Goal: Information Seeking & Learning: Find specific fact

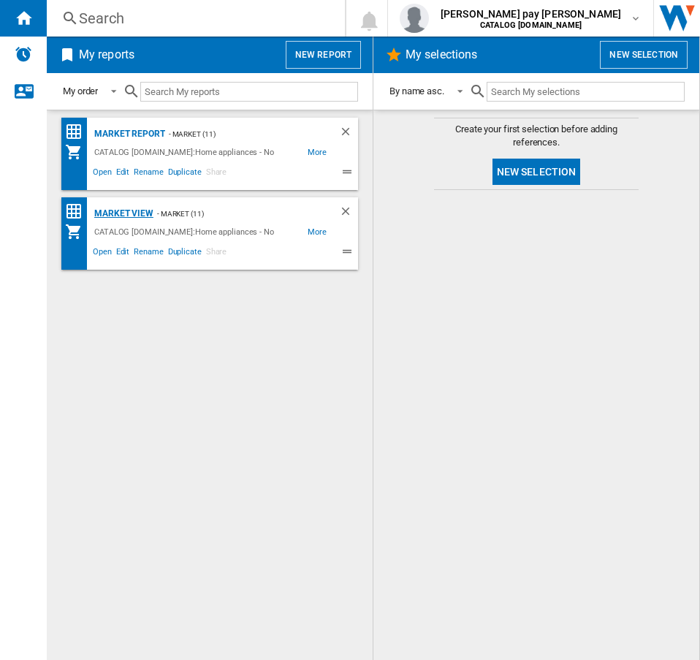
click at [117, 207] on div "Market view" at bounding box center [122, 214] width 63 height 18
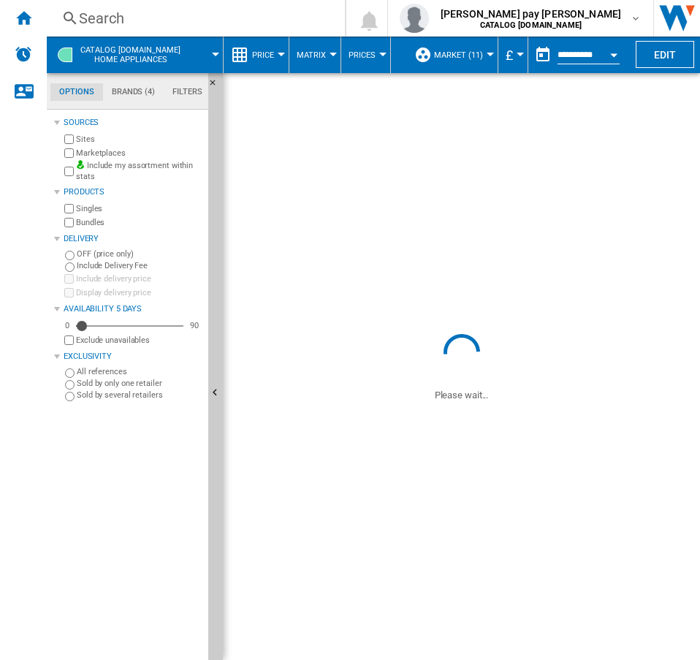
click at [279, 45] on button "Price" at bounding box center [266, 55] width 29 height 37
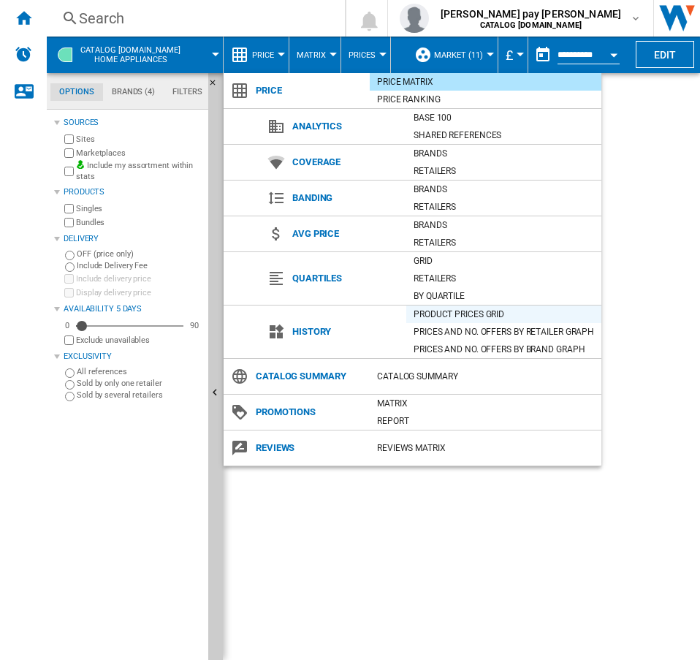
click at [474, 314] on div "Product prices grid" at bounding box center [503, 314] width 195 height 15
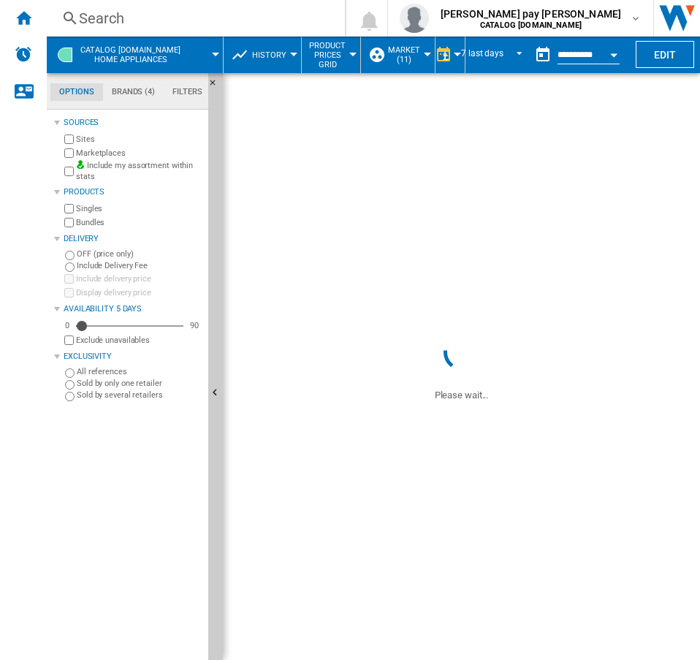
click at [115, 10] on div "Search" at bounding box center [193, 18] width 228 height 20
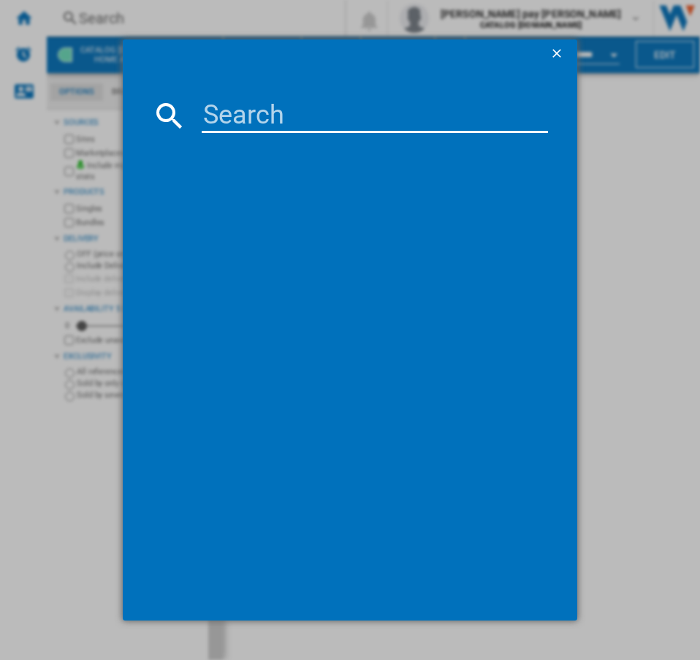
click at [230, 116] on input at bounding box center [375, 115] width 347 height 35
paste input "DUB331110M"
type input "DUB331110M"
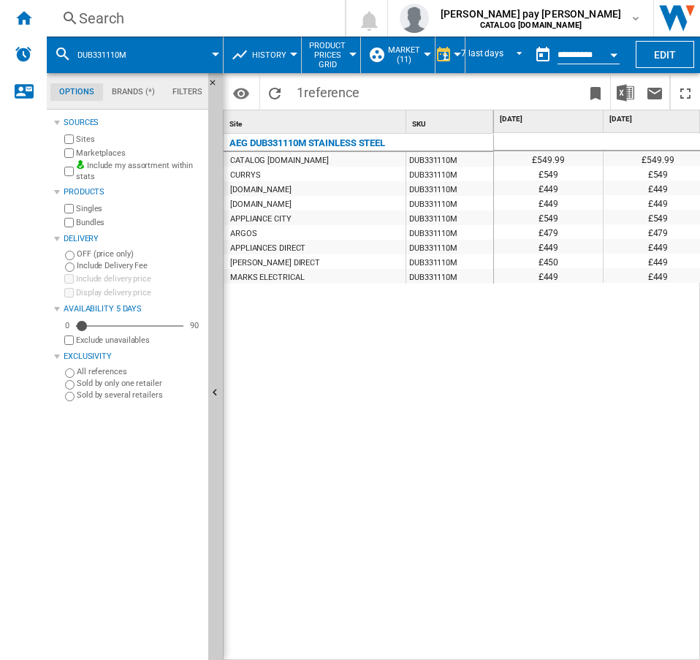
click at [455, 402] on div "AEG DUB331110M STAINLESS STEEL CATALOG [DOMAIN_NAME] DUB331110M CURRYS DUB33111…" at bounding box center [359, 394] width 270 height 520
click at [566, 402] on div "£549.99 £549.99 £549.99 £549.99 £549.99 £549.99 £549.99 £549.99 £549 £549 £449 …" at bounding box center [597, 397] width 207 height 528
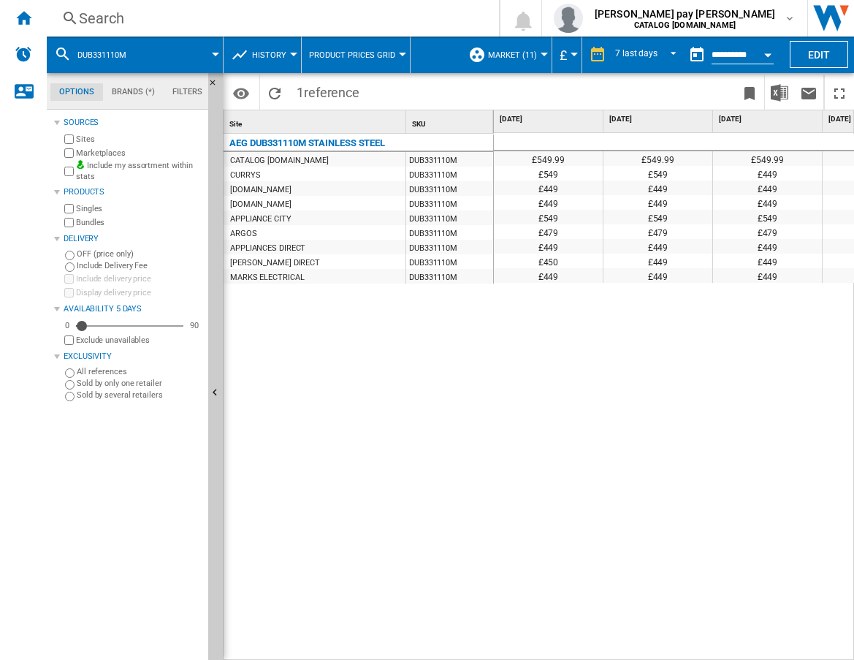
click at [673, 391] on div "£549.99 £549.99 £549.99 £549.99 £549.99 £549.99 £549.99 £549.99 £549 £549 £449 …" at bounding box center [674, 397] width 361 height 528
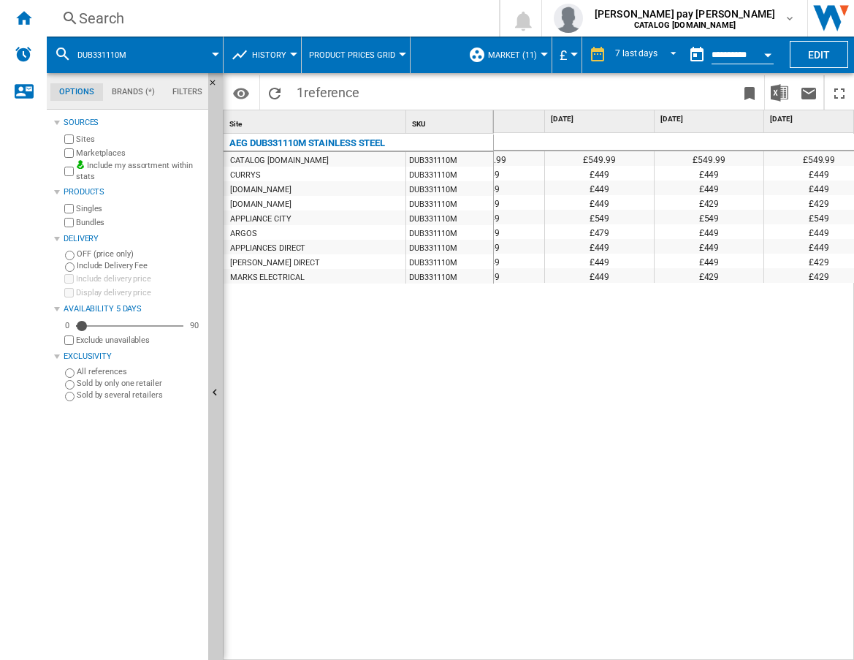
scroll to position [0, 516]
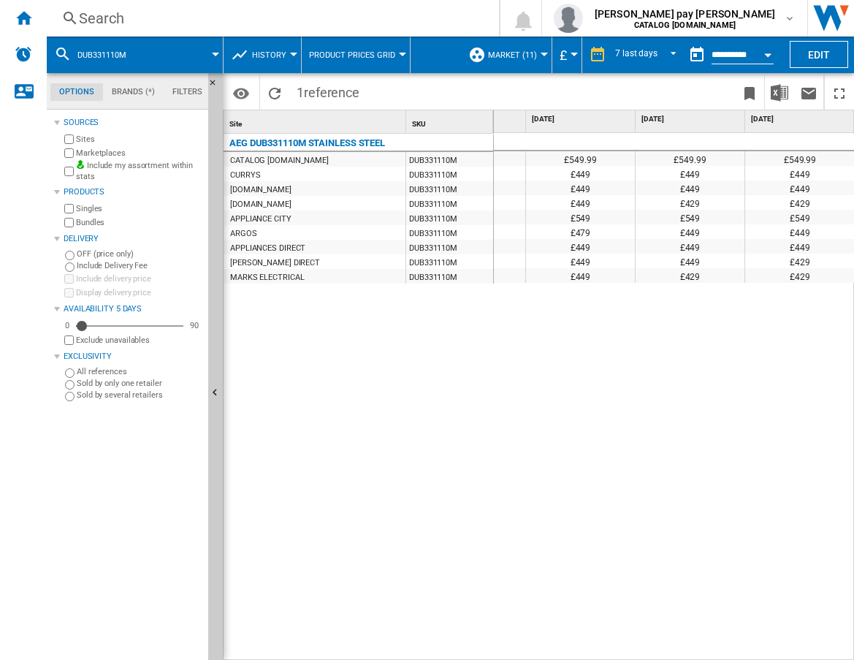
click at [186, 20] on div "Search" at bounding box center [270, 18] width 382 height 20
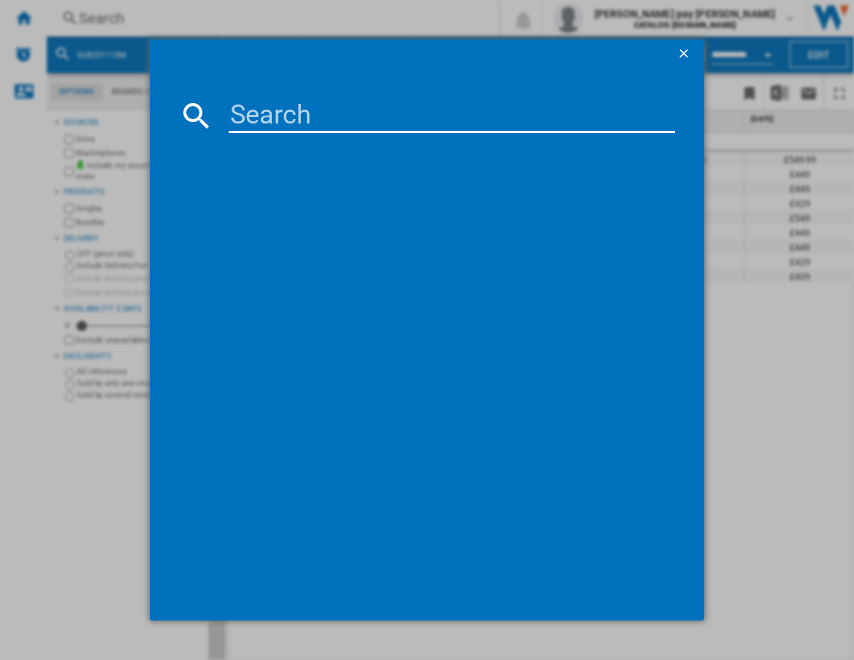
type input "HK624010FB"
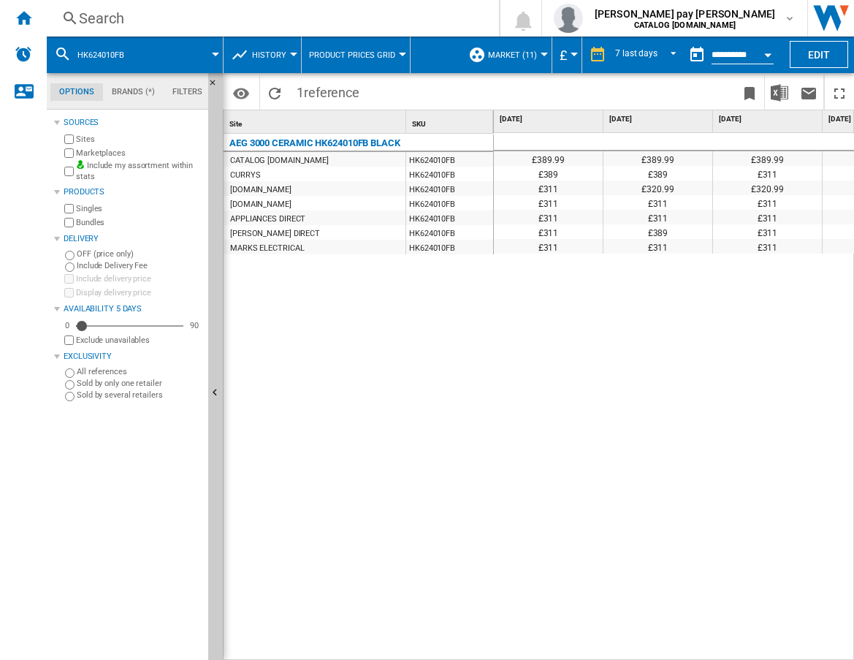
click at [649, 343] on div "£389.99 £389.99 £389.99 £389.99 £389.99 £389.99 £389.99 £389.99 £389 £389 £311 …" at bounding box center [674, 397] width 361 height 528
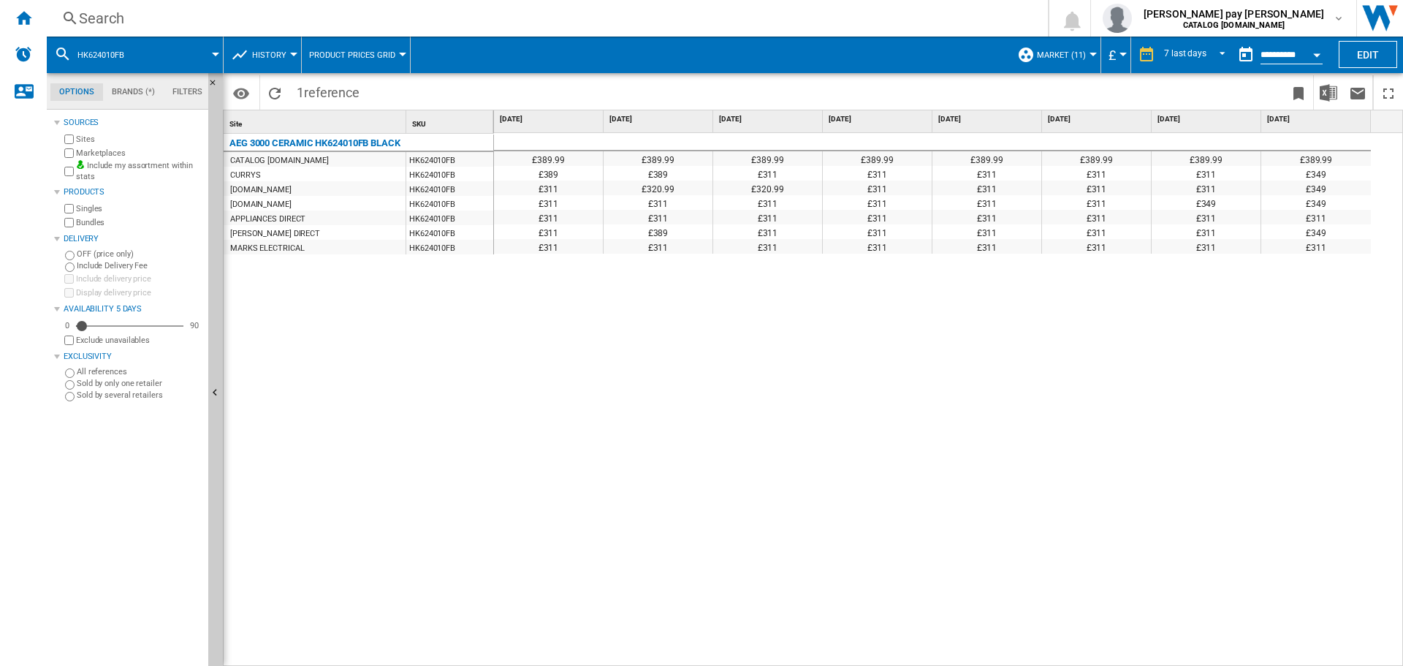
click at [279, 20] on div "Search" at bounding box center [544, 18] width 931 height 20
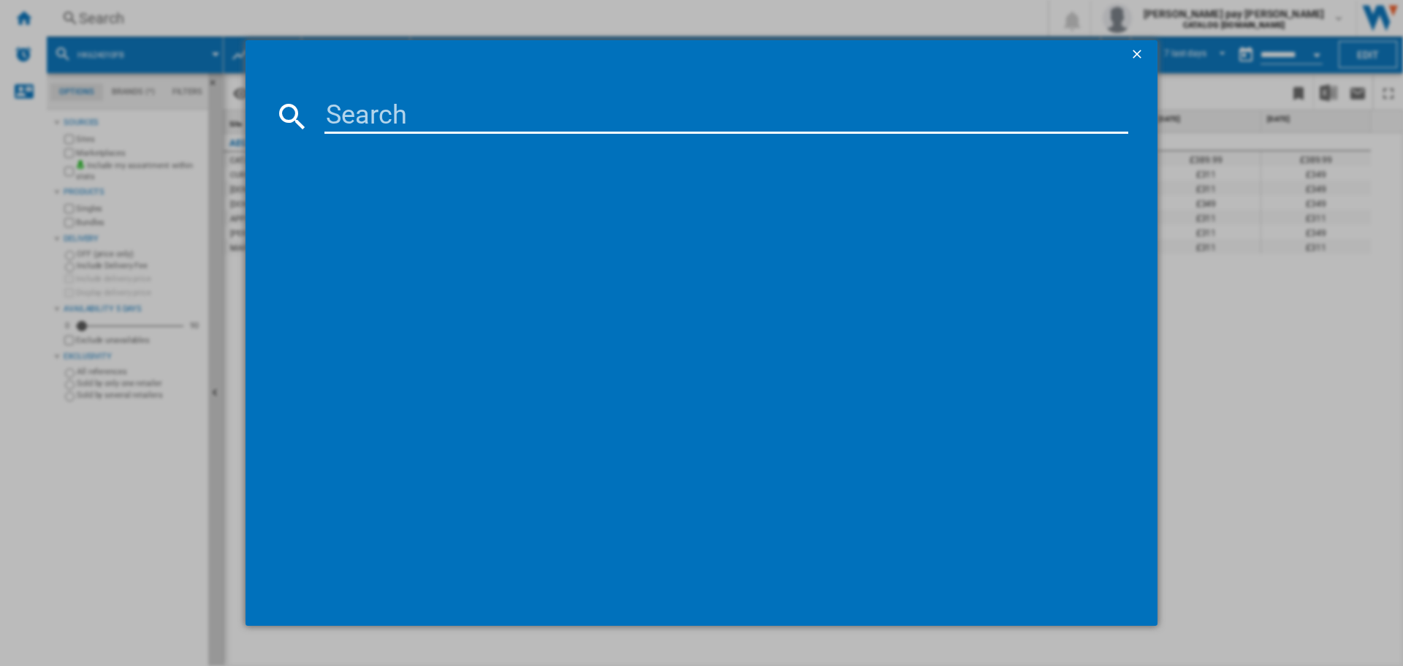
click at [373, 113] on input at bounding box center [727, 116] width 804 height 35
type input "DBX3950M"
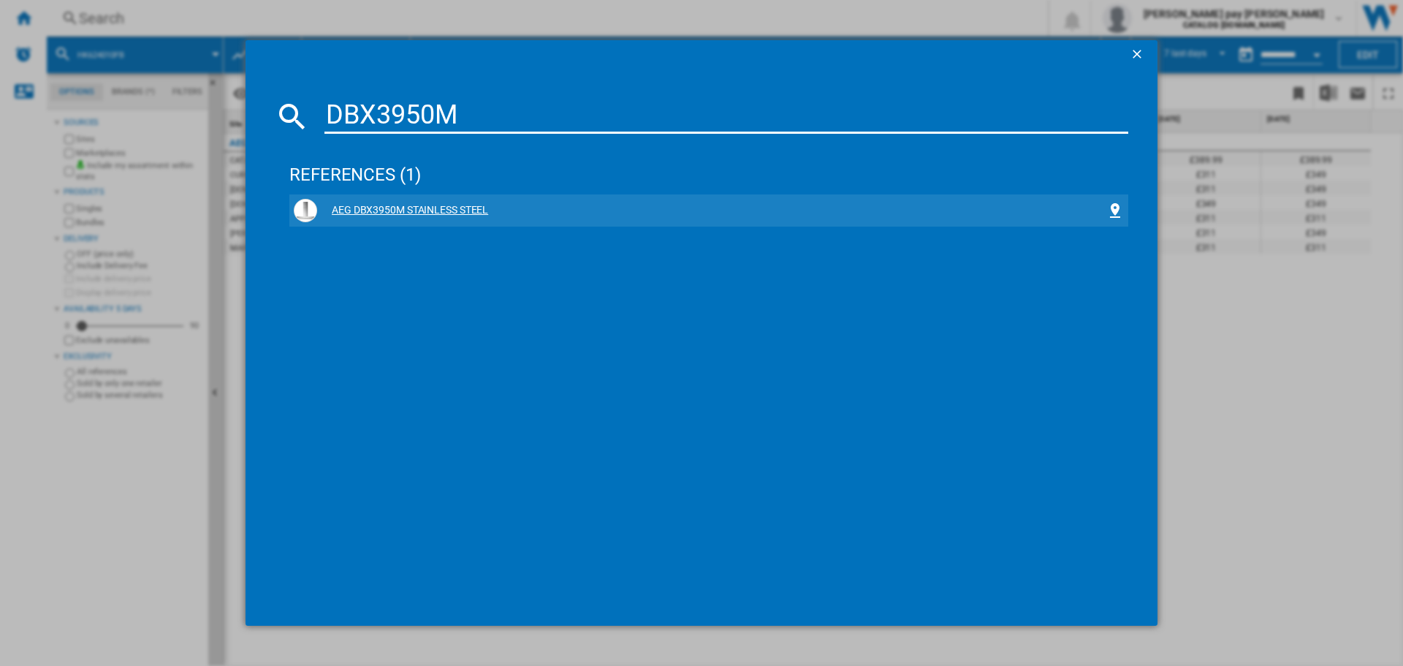
click at [440, 200] on div "AEG DBX3950M STAINLESS STEEL" at bounding box center [709, 210] width 830 height 23
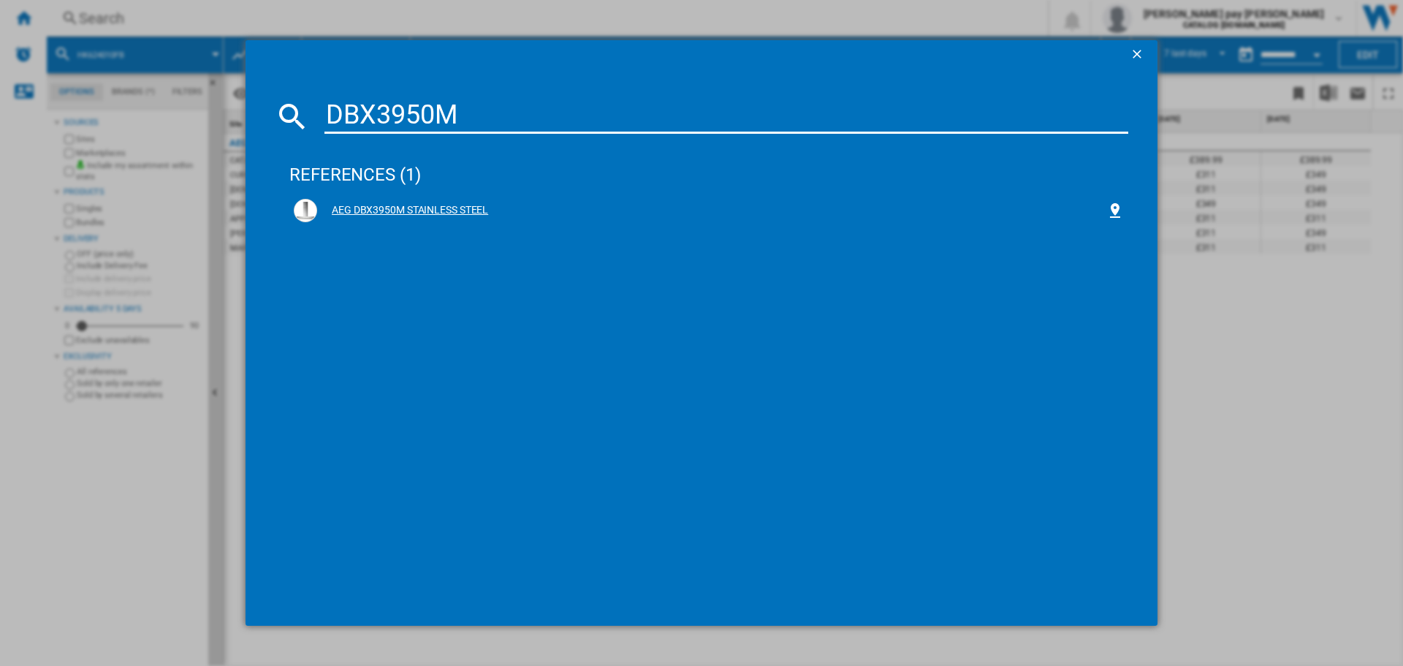
click at [432, 213] on div "AEG DBX3950M STAINLESS STEEL" at bounding box center [711, 210] width 789 height 15
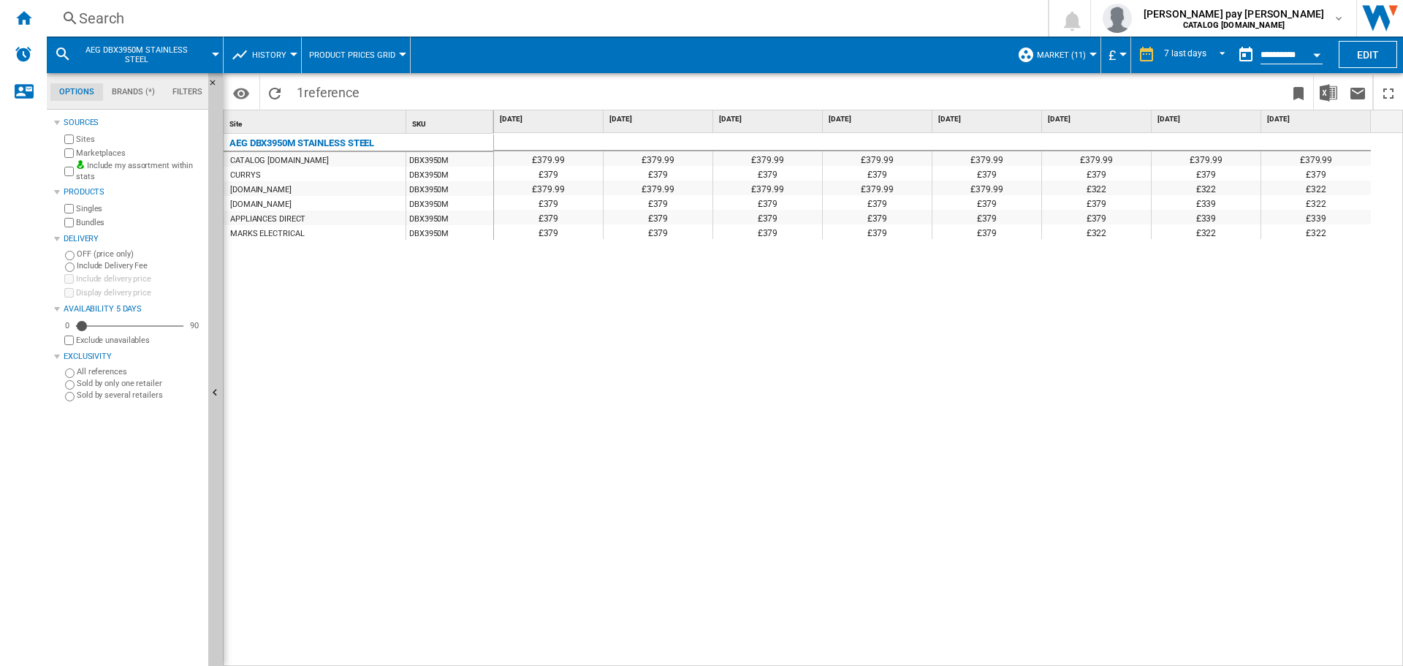
click at [637, 345] on div "£379.99 £379.99 £379.99 £379.99 £379.99 £379.99 £379.99 £379.99 £379 £379 £379 …" at bounding box center [949, 400] width 910 height 534
click at [531, 547] on div "£379.99 £379.99 £379.99 £379.99 £379.99 £379.99 £379.99 £379.99 £379 £379 £379 …" at bounding box center [949, 400] width 910 height 534
click at [700, 493] on div "£379.99 £379.99 £379.99 £379.99 £379.99 £379.99 £379.99 £379.99 £379 £379 £379 …" at bounding box center [949, 400] width 910 height 534
click at [700, 54] on div "7 last days" at bounding box center [1185, 55] width 42 height 10
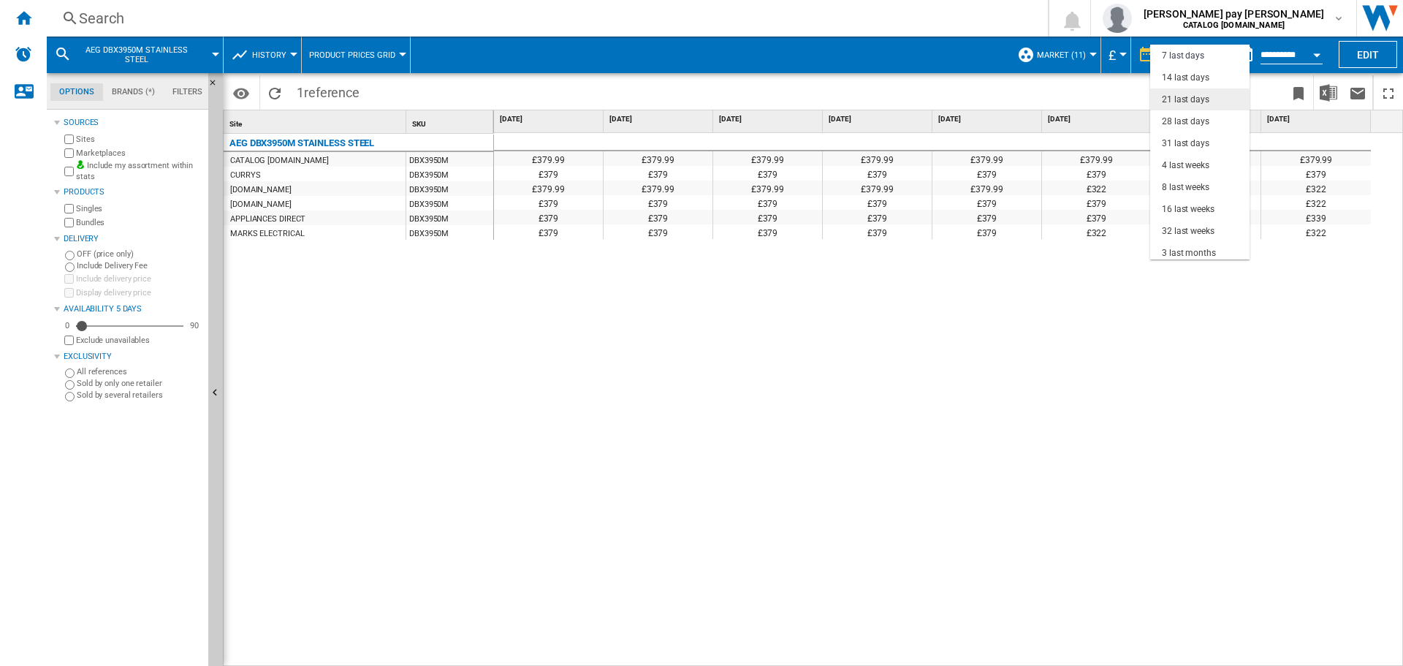
click at [700, 105] on div "21 last days" at bounding box center [1186, 100] width 48 height 12
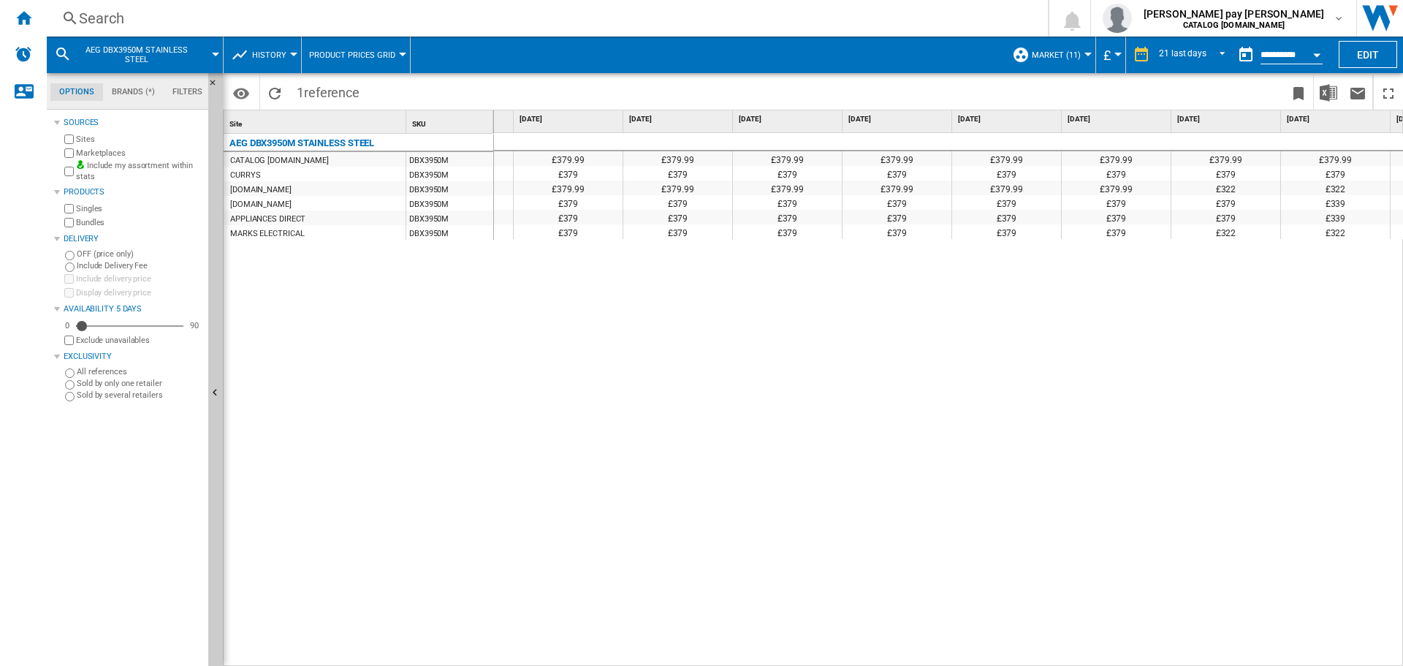
scroll to position [0, 473]
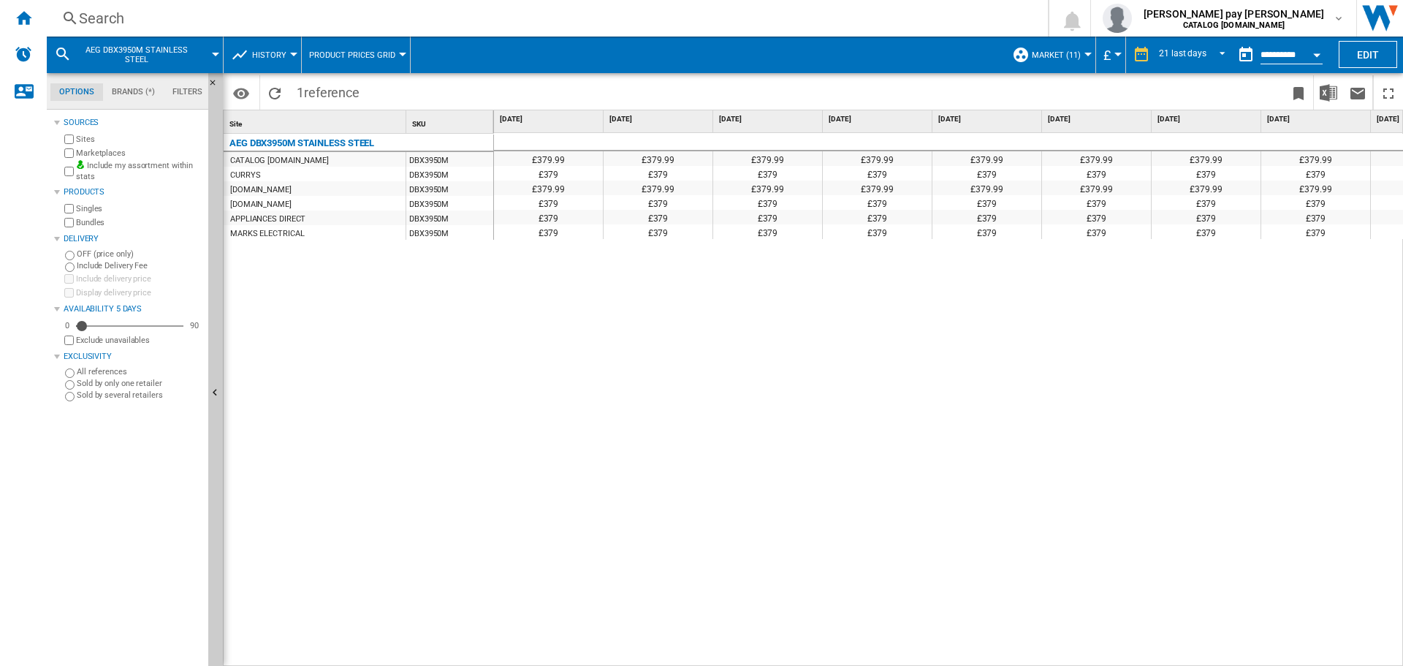
click at [310, 15] on div "Search" at bounding box center [544, 18] width 931 height 20
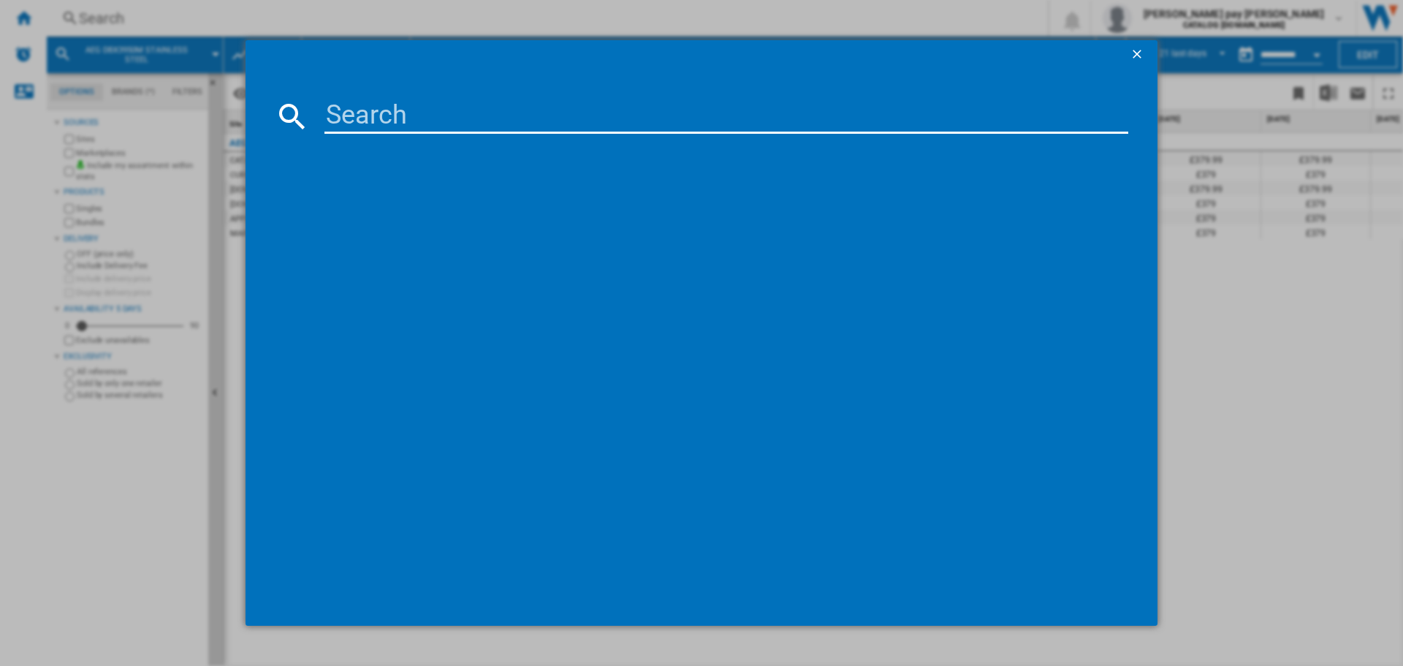
click at [479, 120] on input at bounding box center [727, 116] width 804 height 35
type input "OB6SM171DB"
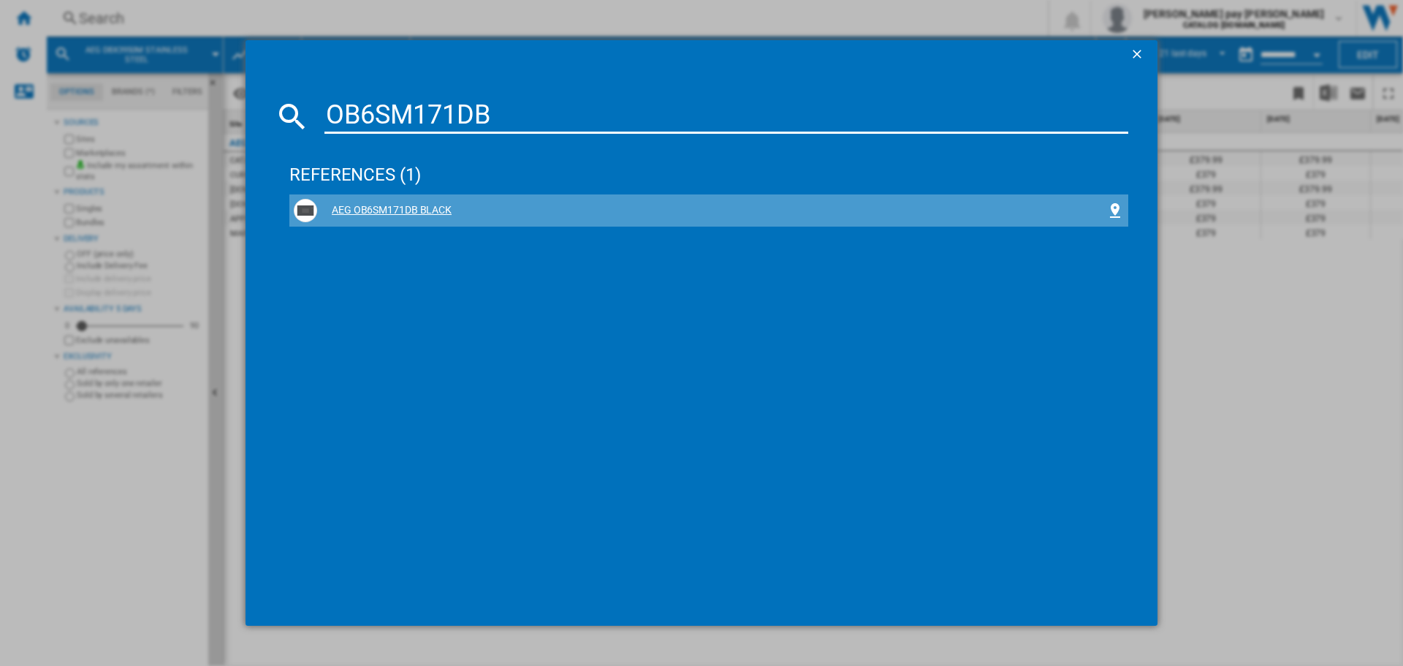
click at [379, 206] on div "AEG OB6SM171DB BLACK" at bounding box center [711, 210] width 789 height 15
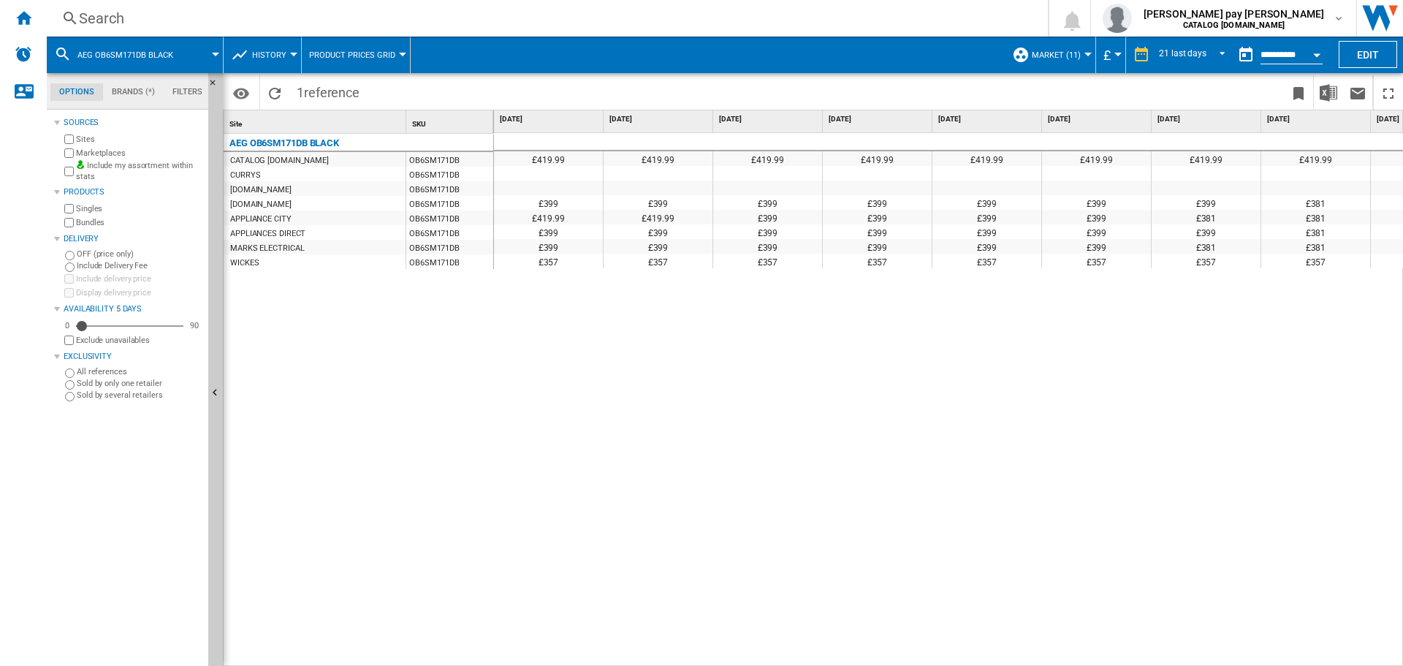
click at [700, 352] on div "£419.99 £419.99 £419.99 £419.99 £419.99 £419.99 £419.99 £419.99 £419.99 £419.99…" at bounding box center [949, 400] width 910 height 534
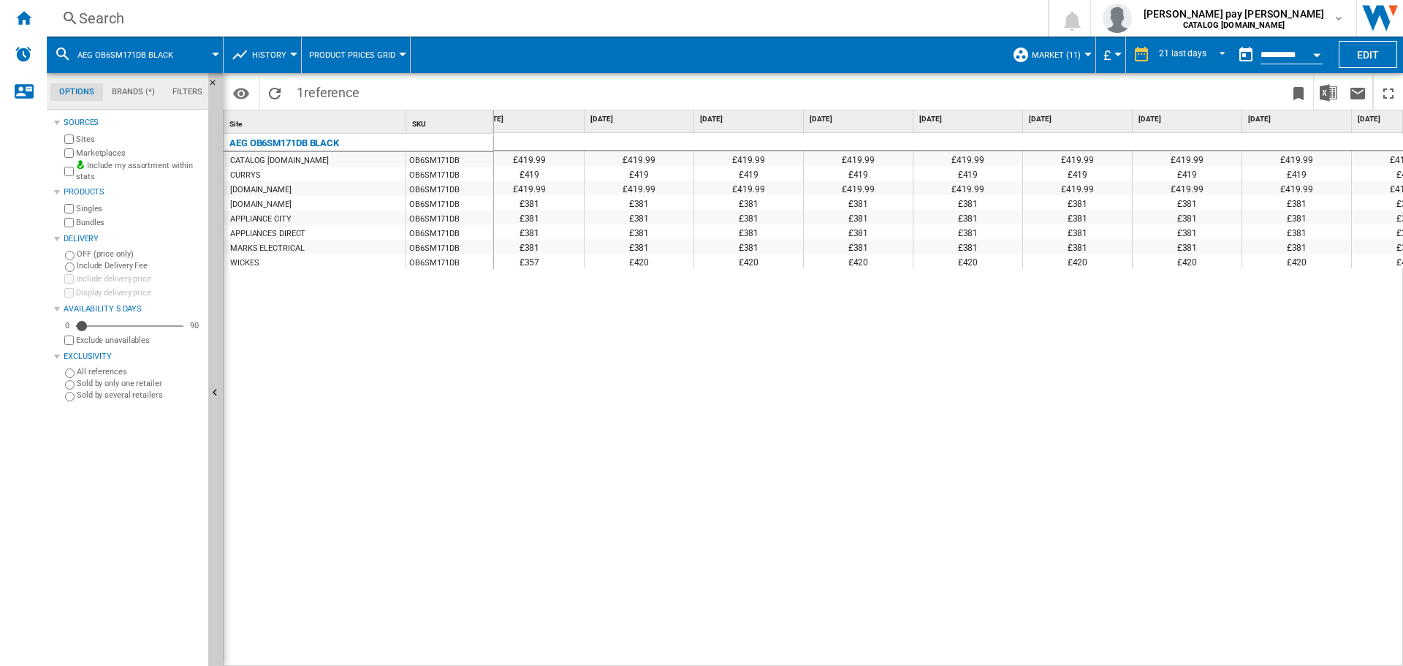
scroll to position [0, 1502]
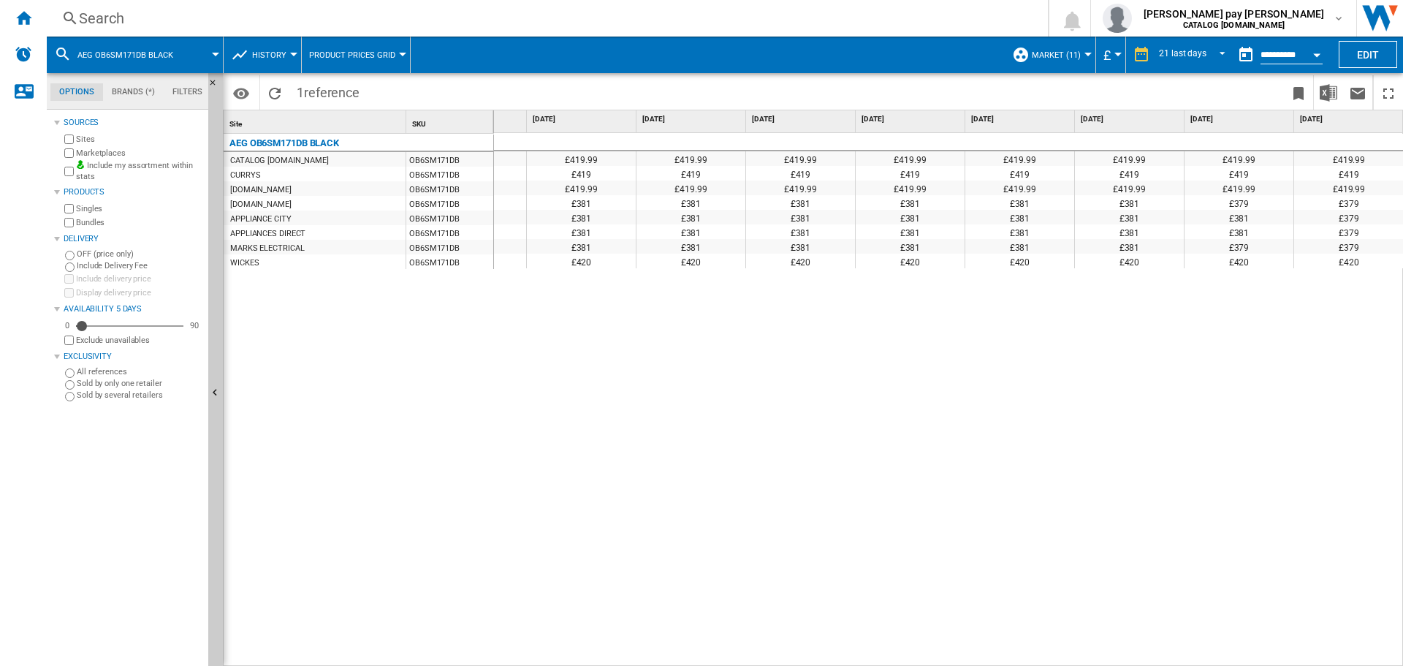
click at [393, 35] on div "Search Search 0 [PERSON_NAME] pay [PERSON_NAME] CATALOG [DOMAIN_NAME] CATALOG […" at bounding box center [725, 18] width 1357 height 37
click at [389, 26] on div "Search" at bounding box center [544, 18] width 931 height 20
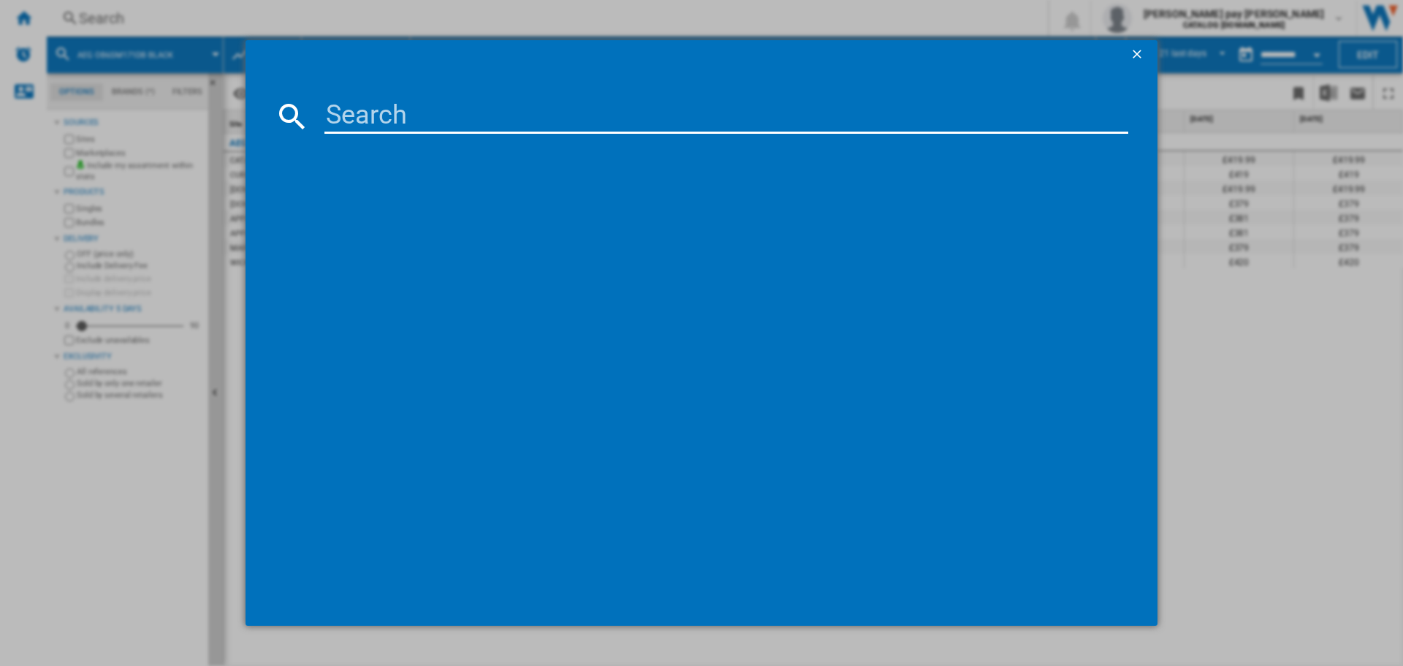
drag, startPoint x: 406, startPoint y: 93, endPoint x: 414, endPoint y: 108, distance: 17.3
click at [409, 94] on md-dialog-content at bounding box center [702, 347] width 912 height 557
click at [414, 111] on input at bounding box center [727, 116] width 804 height 35
paste input "DCB535060M"
type input "DCB535060M"
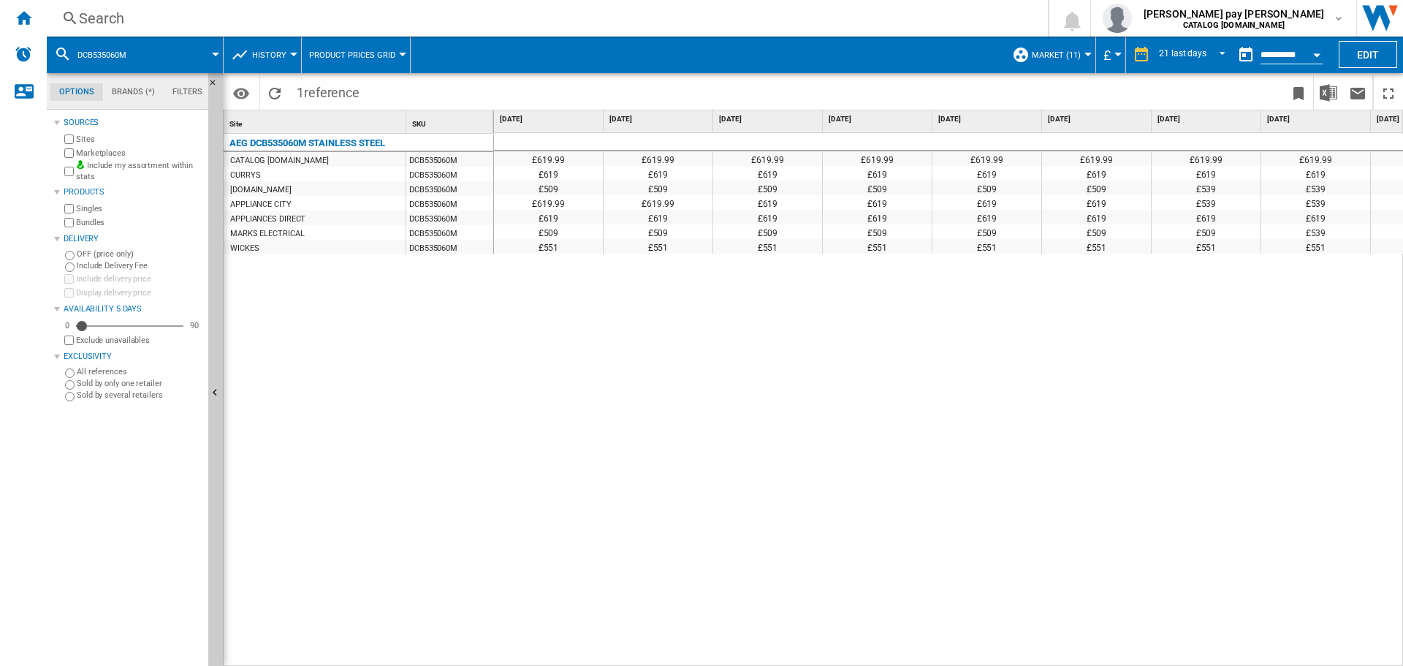
click at [700, 475] on div "£619.99 £619.99 £619.99 £619.99 £619.99 £619.99 £619.99 £619.99 £619.99 £619.99…" at bounding box center [949, 400] width 910 height 534
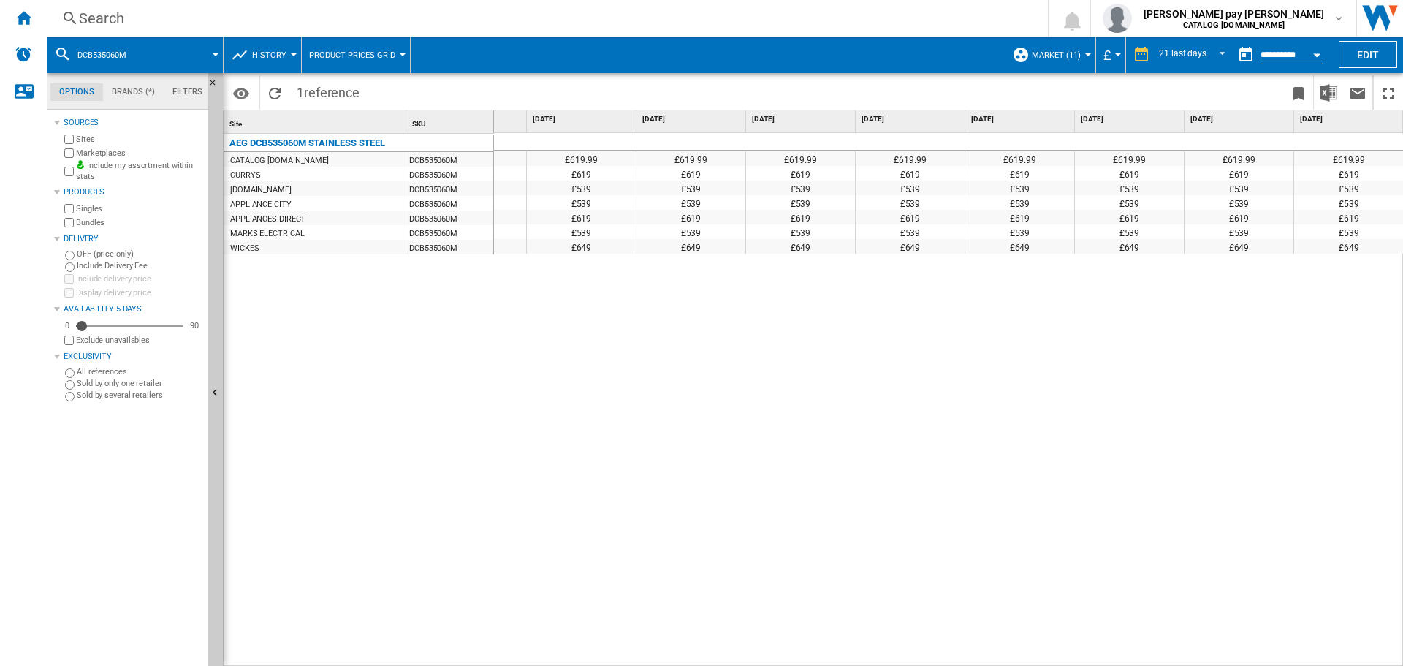
click at [700, 312] on div "£619.99 £619.99 £619.99 £619.99 £619.99 £619.99 £619.99 £619.99 £619.99 £619.99…" at bounding box center [949, 400] width 910 height 534
click at [463, 327] on div "AEG DCB535060M STAINLESS STEEL CATALOG [DOMAIN_NAME] DCB535060M CURRYS DCB53506…" at bounding box center [359, 397] width 270 height 526
click at [700, 56] on div "21 last days" at bounding box center [1183, 55] width 48 height 10
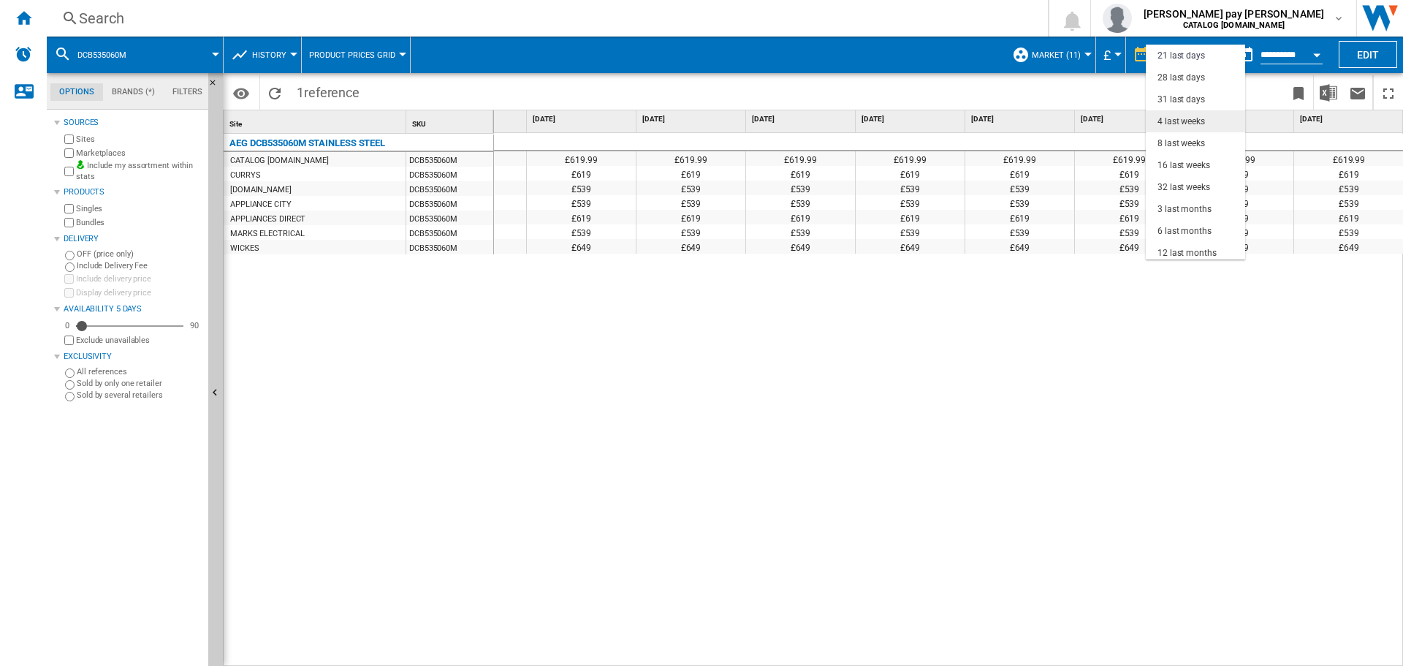
click at [700, 115] on div "4 last weeks" at bounding box center [1182, 121] width 48 height 12
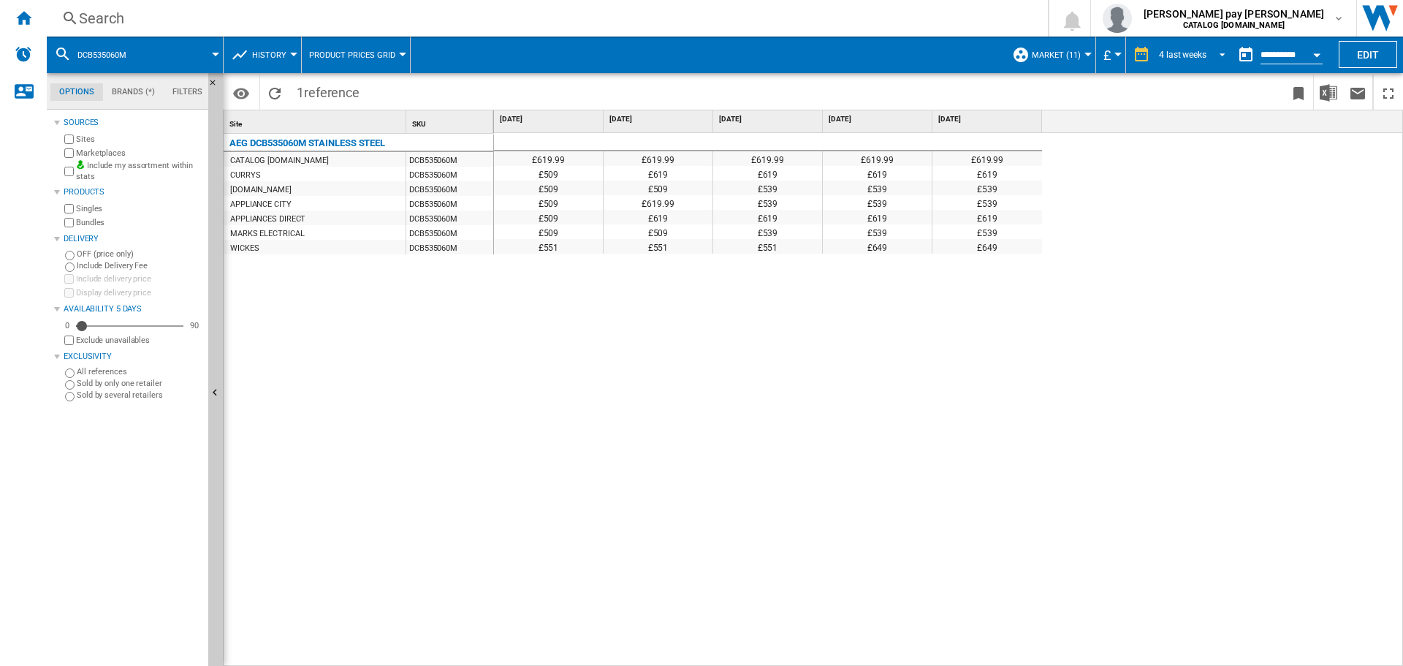
click at [700, 61] on md-select-value "4 last weeks" at bounding box center [1195, 55] width 74 height 22
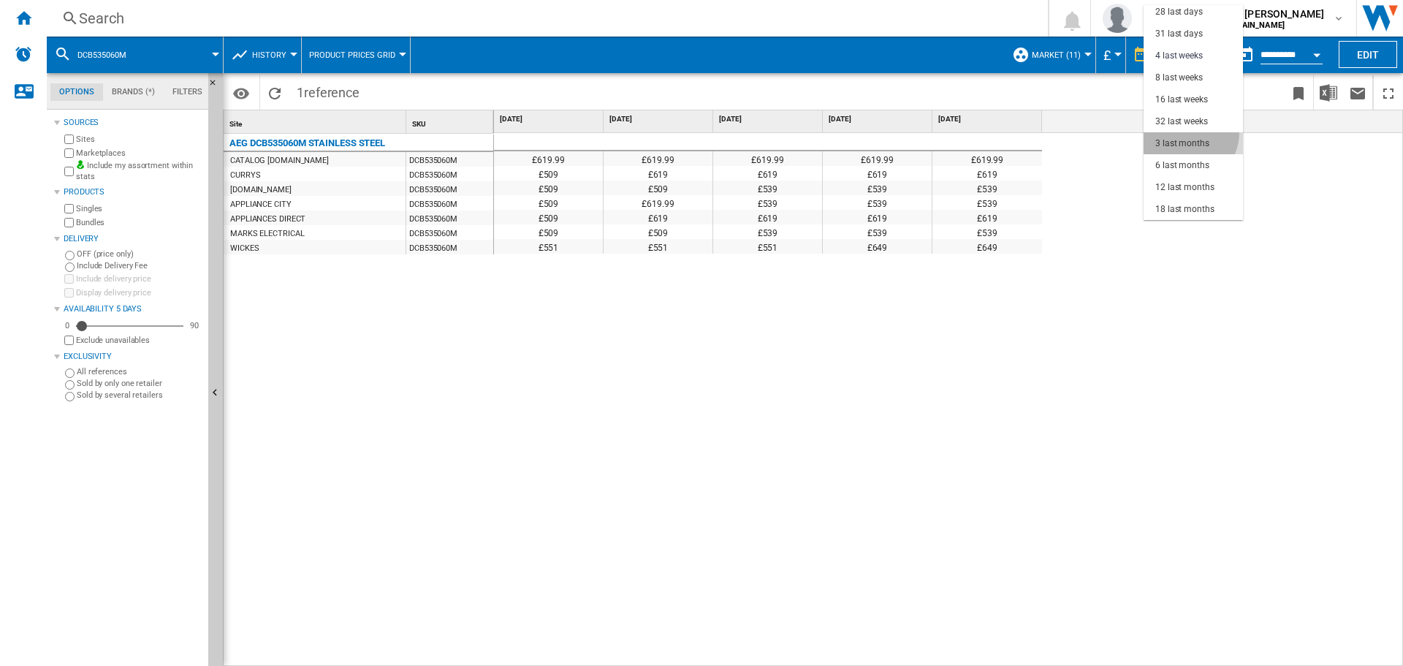
click at [700, 133] on md-option "3 last months" at bounding box center [1193, 143] width 99 height 22
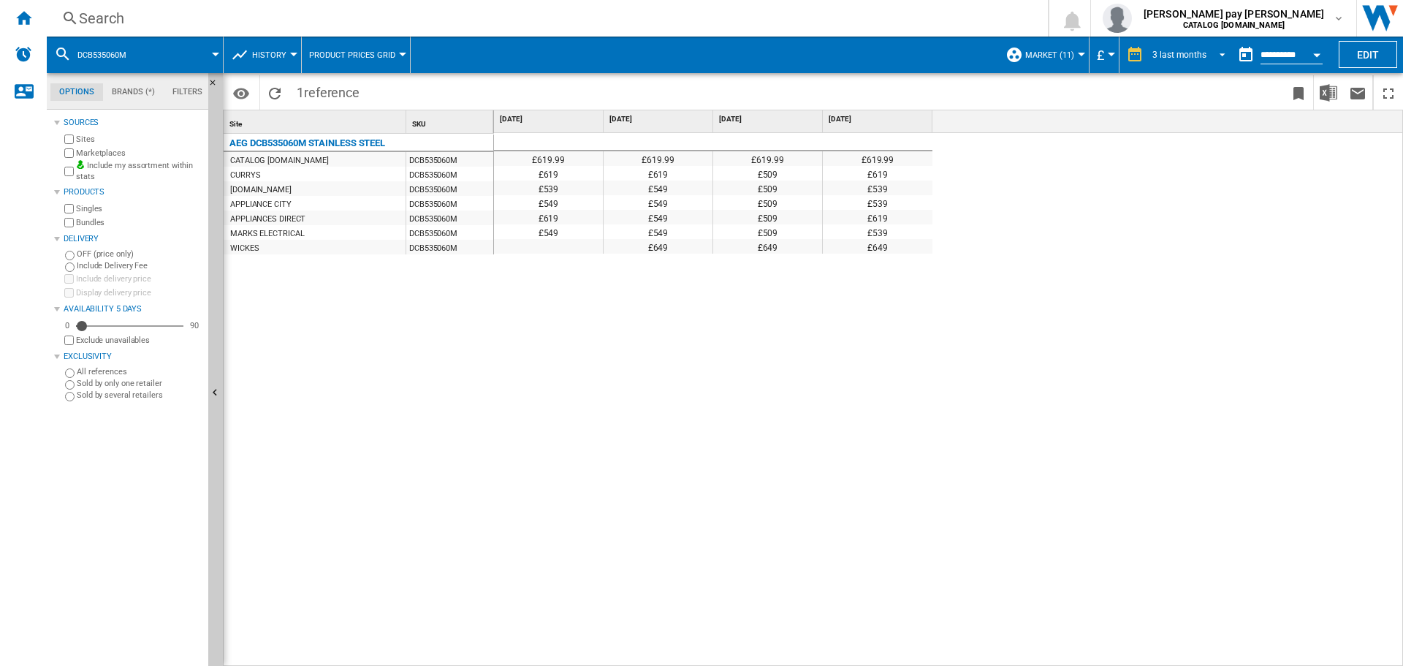
click at [700, 45] on md-select-value "3 last months" at bounding box center [1191, 55] width 80 height 22
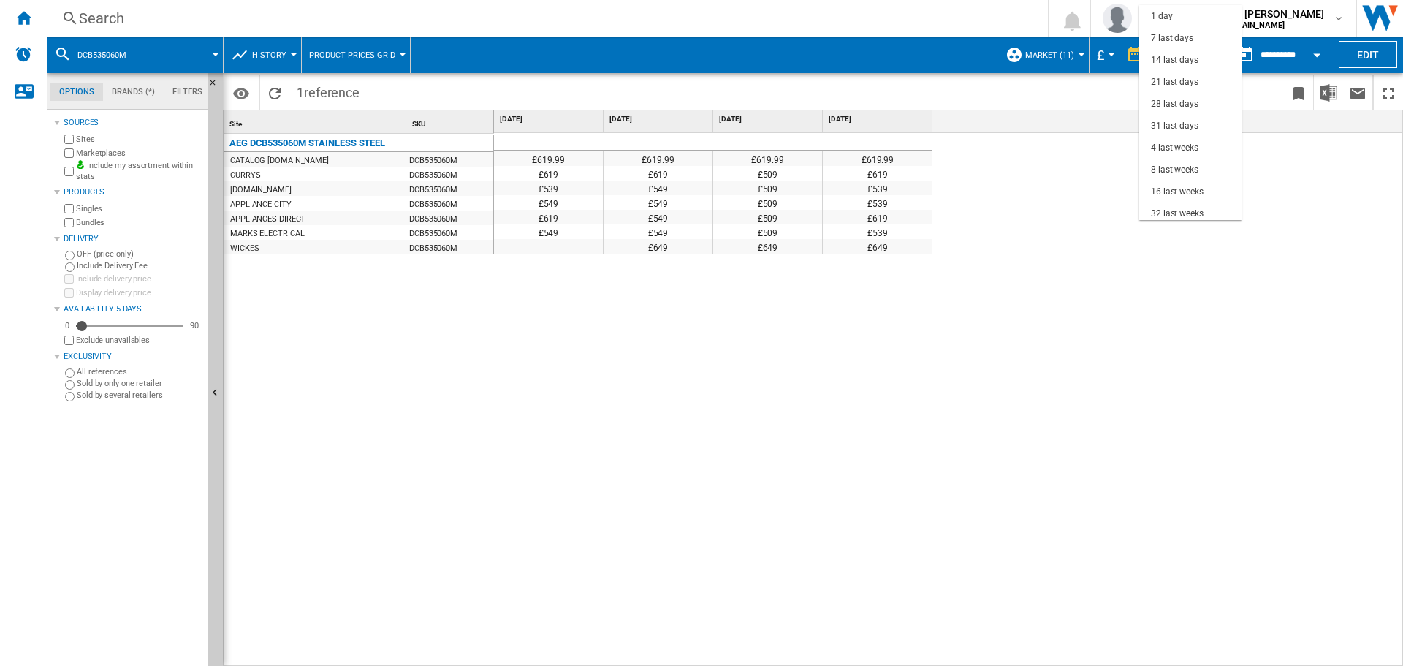
scroll to position [92, 0]
click at [700, 15] on md-option "28 last days" at bounding box center [1191, 12] width 102 height 22
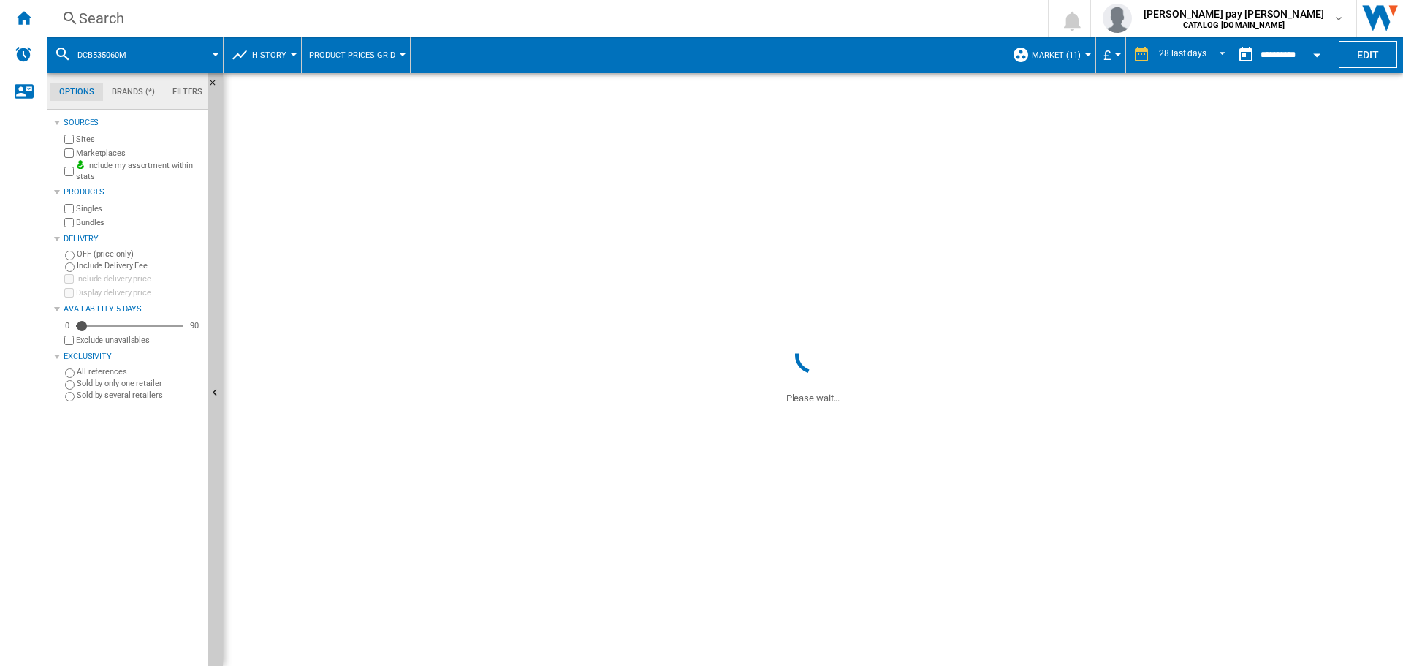
click at [420, 20] on div "Search" at bounding box center [544, 18] width 931 height 20
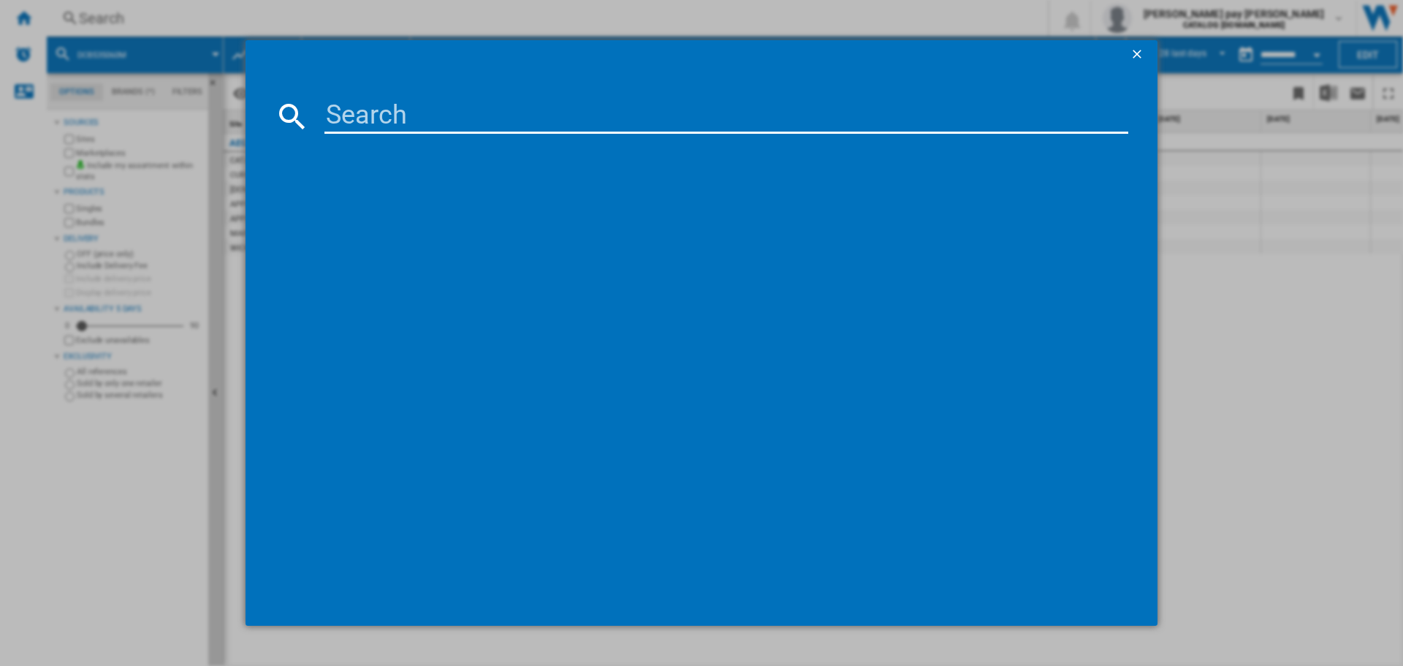
click at [450, 115] on input at bounding box center [727, 116] width 804 height 35
type input "KMX365060M"
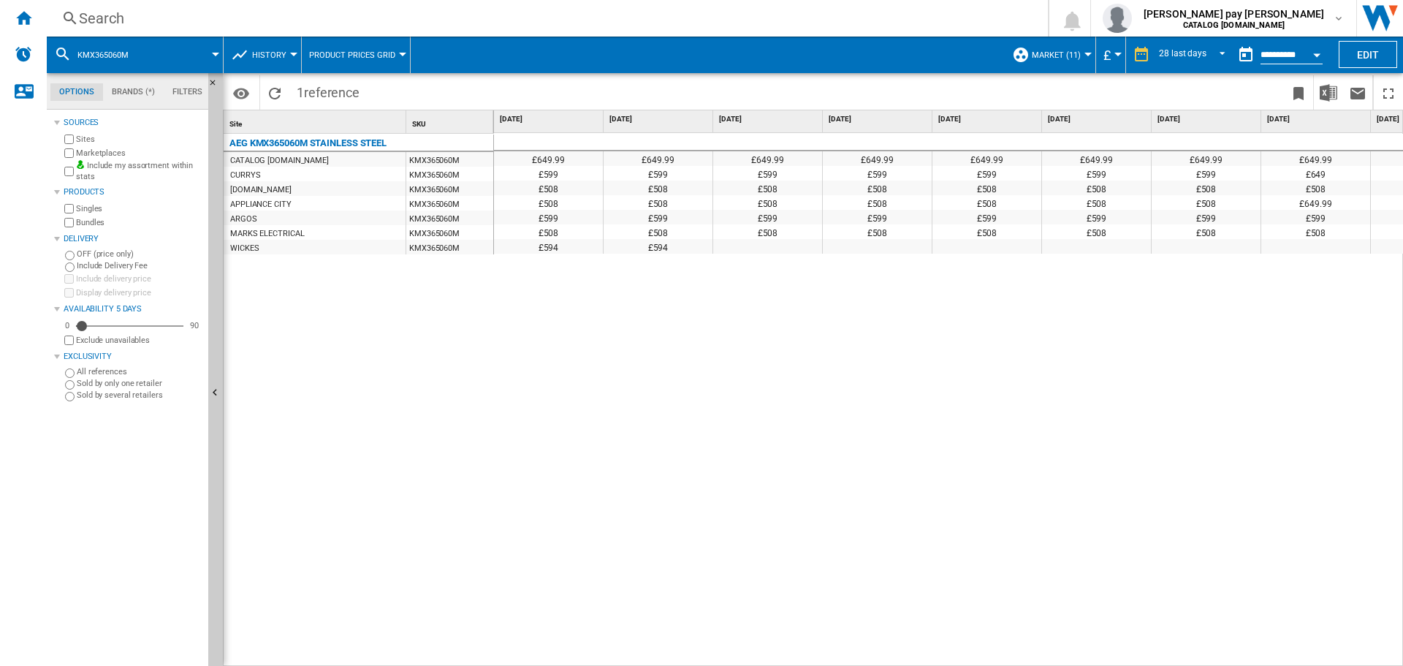
click at [700, 427] on div "£649.99 £649.99 £649.99 £649.99 £649.99 £649.99 £649.99 £649.99 £649.99 £649.99…" at bounding box center [949, 400] width 910 height 534
drag, startPoint x: 729, startPoint y: 658, endPoint x: 827, endPoint y: 659, distance: 98.7
click at [700, 659] on div "£649.99 £649.99 £649.99 £649.99 £649.99 £649.99 £649.99 £649.99 £649.99 £649.99…" at bounding box center [949, 400] width 910 height 534
click at [700, 581] on div "£649.99 £649.99 £649.99 £649.99 £649.99 £649.99 £649.99 £649.99 £649.99 £649.99…" at bounding box center [949, 400] width 910 height 534
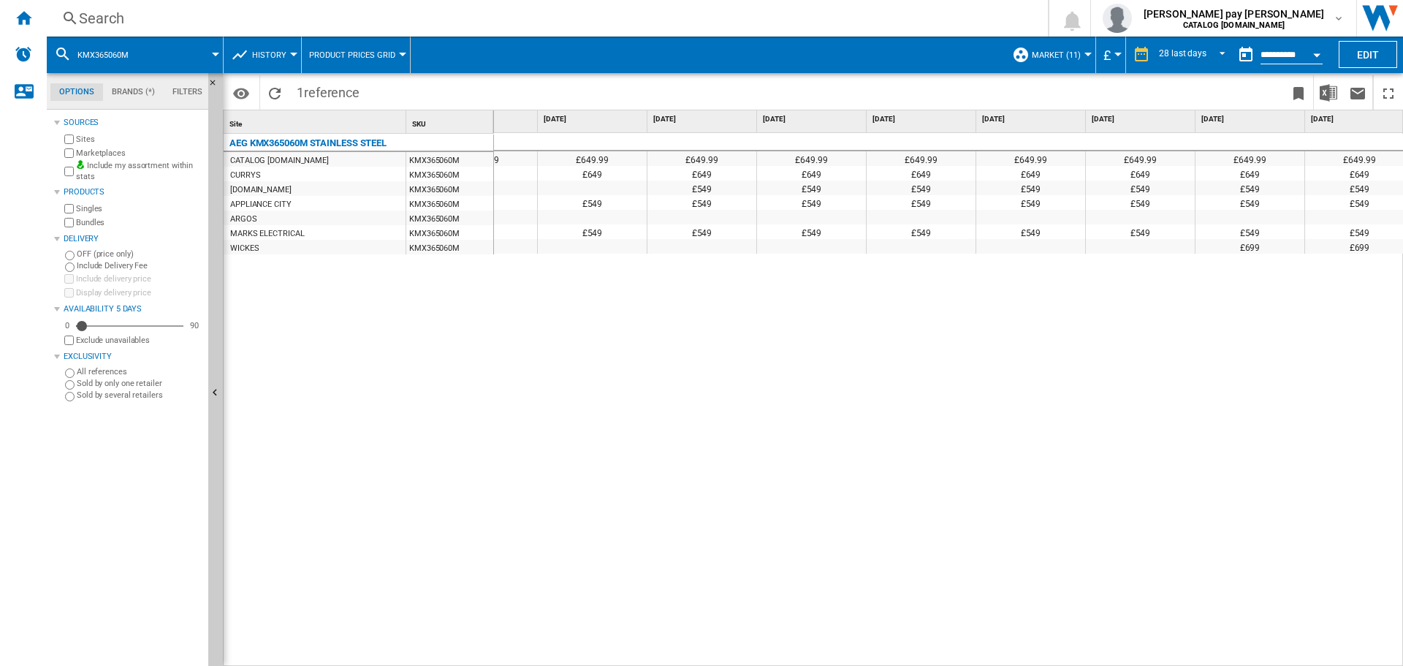
scroll to position [0, 1606]
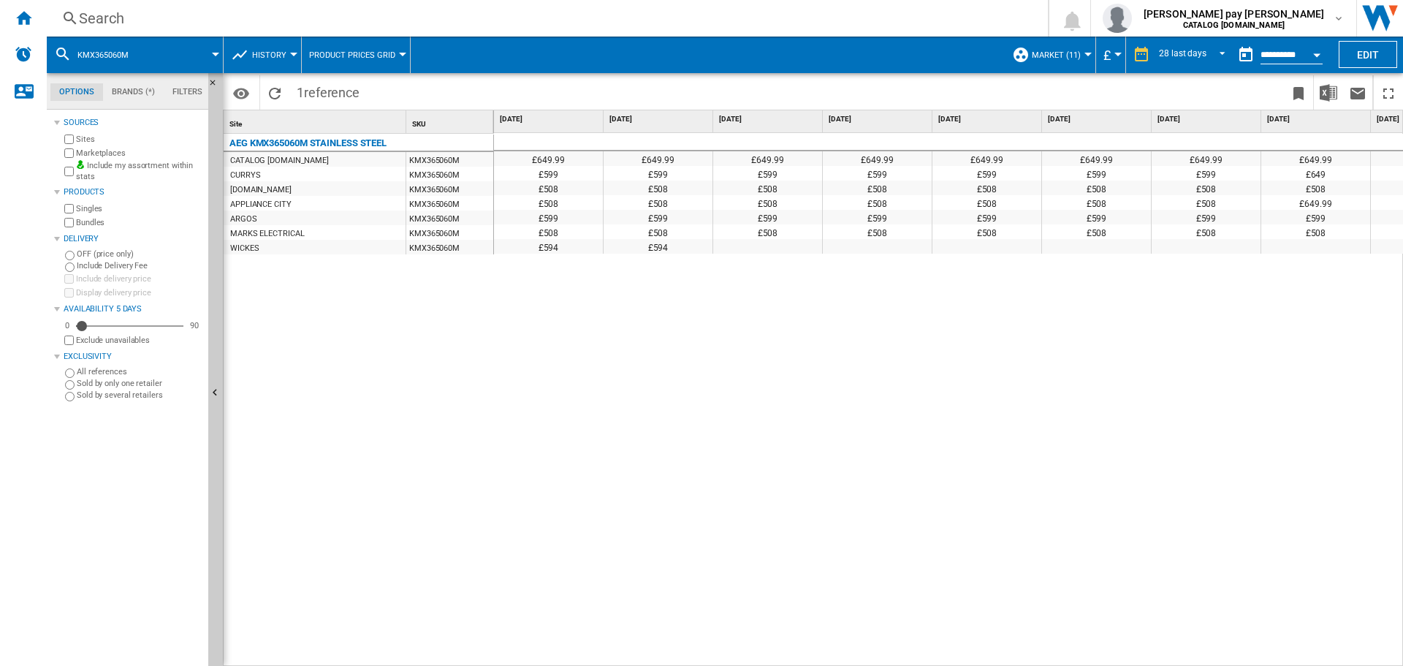
click at [246, 13] on div "Search" at bounding box center [544, 18] width 931 height 20
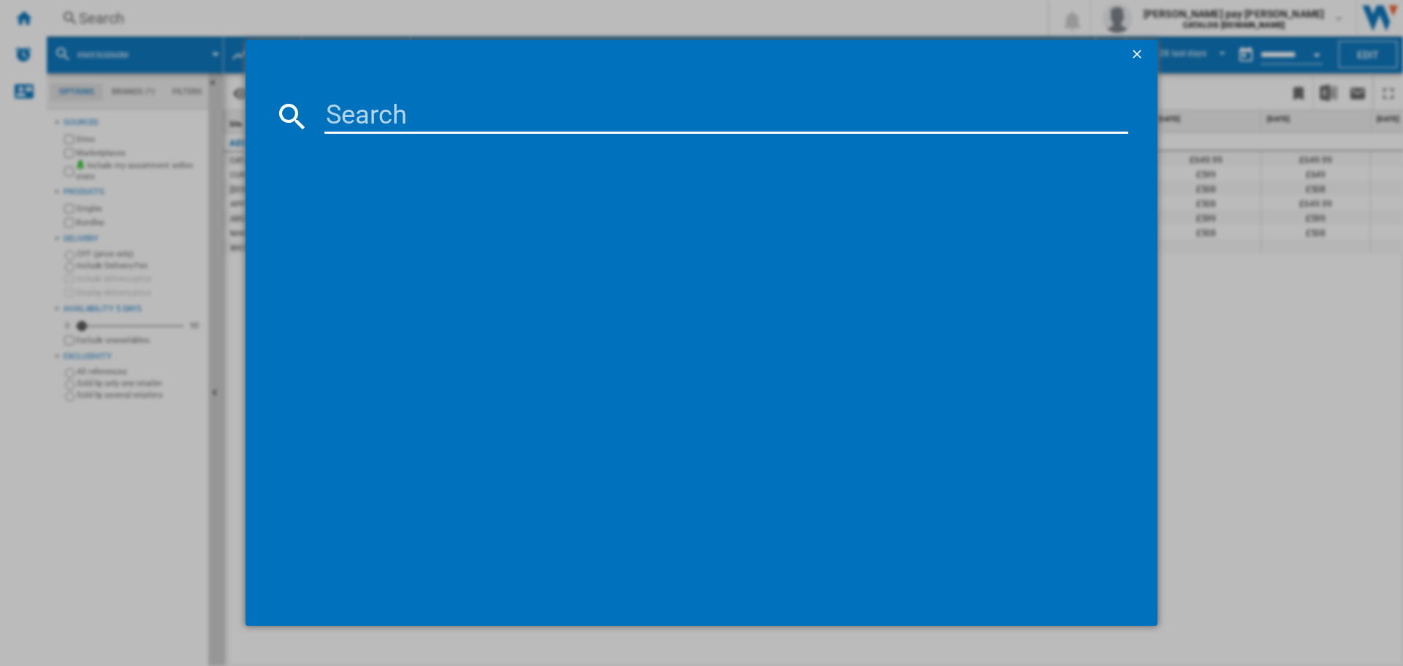
click at [435, 109] on input at bounding box center [727, 116] width 804 height 35
type input "FSB54607Z"
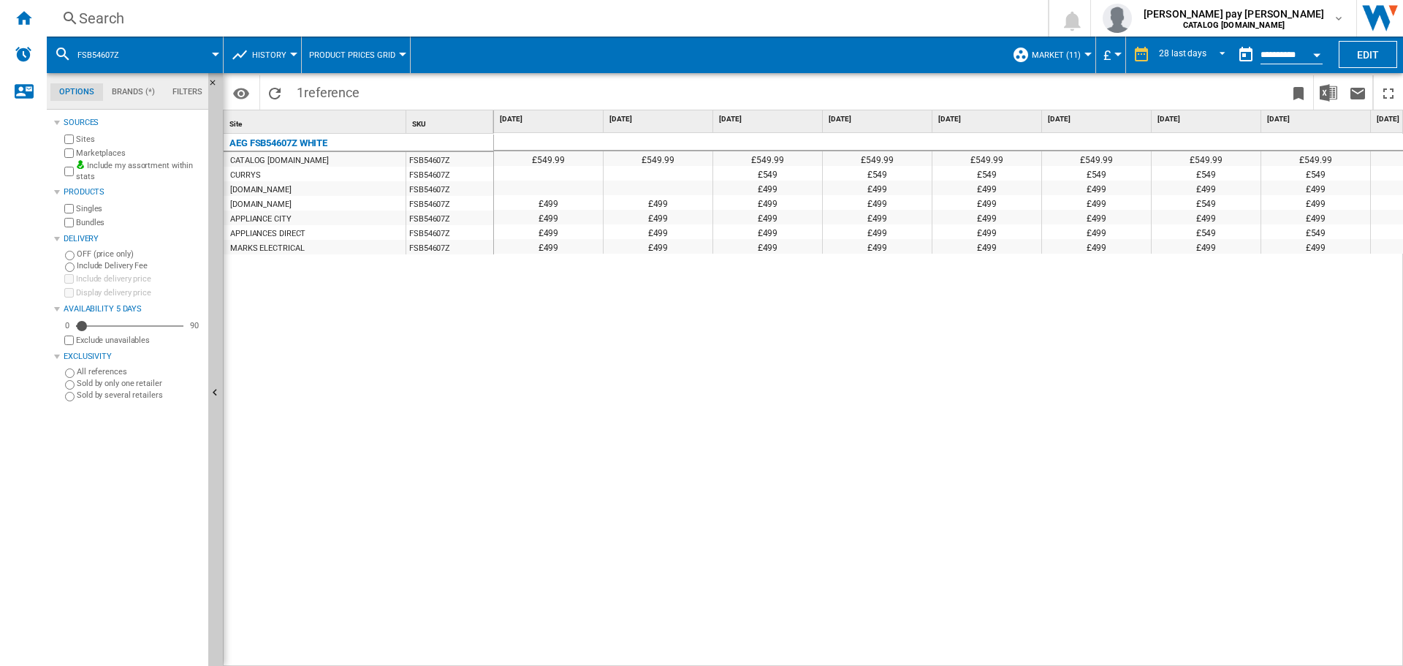
click at [700, 375] on div "£549.99 £549.99 £549.99 £549.99 £549.99 £549.99 £549.99 £549.99 £549.99 £549.99…" at bounding box center [949, 400] width 910 height 534
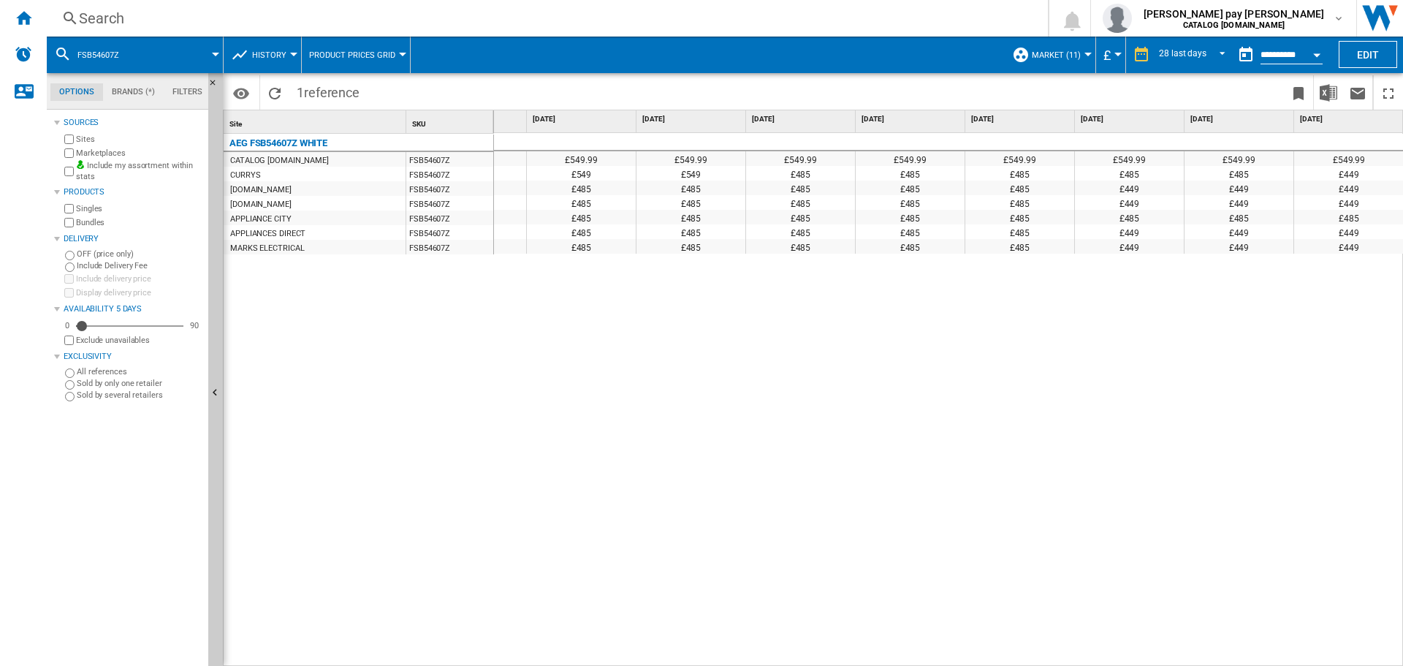
click at [612, 433] on div "£549.99 £549.99 £549.99 £549.99 £549.99 £549.99 £549.99 £549.99 £549.99 £549.99…" at bounding box center [949, 400] width 910 height 534
click at [340, 334] on div "AEG FSB54607Z WHITE CATALOG [DOMAIN_NAME] FSB54607Z CURRYS FSB54607Z [DOMAIN_NA…" at bounding box center [359, 397] width 270 height 526
click at [118, 10] on div "Search" at bounding box center [544, 18] width 931 height 20
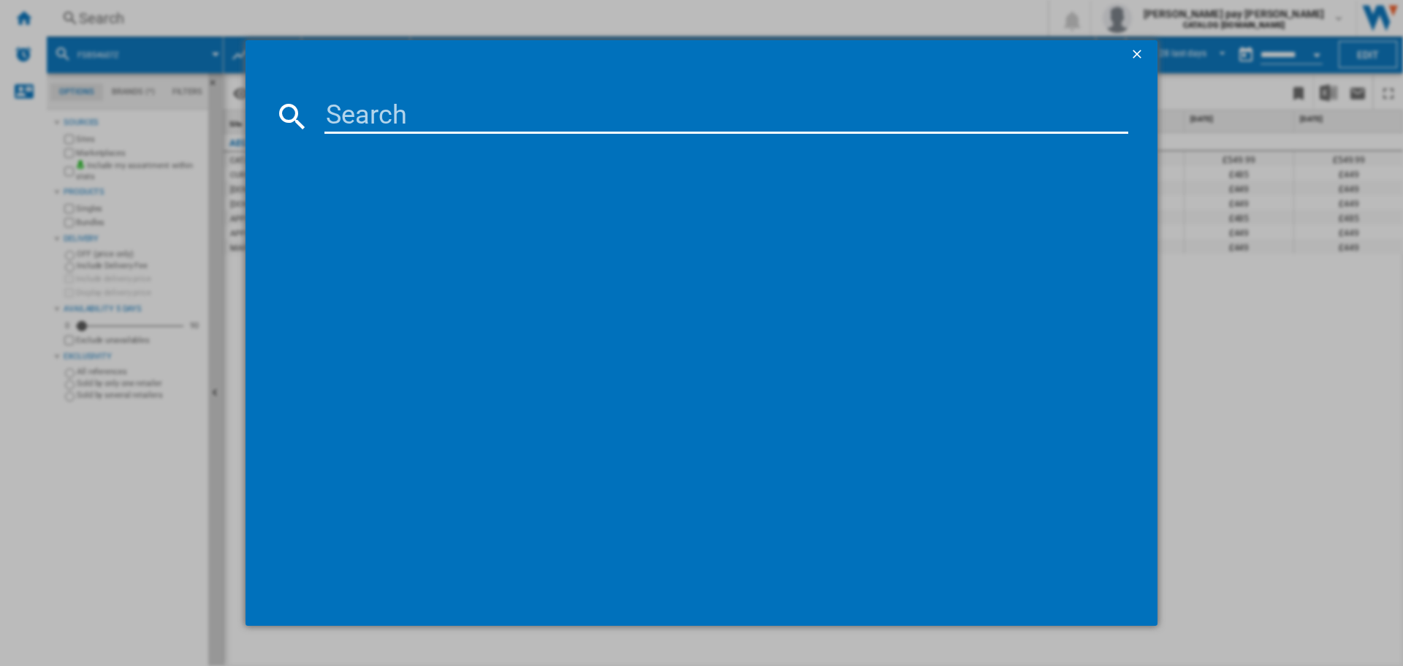
click at [365, 111] on input at bounding box center [727, 116] width 804 height 35
paste input "BES356010M"
type input "BES356010M"
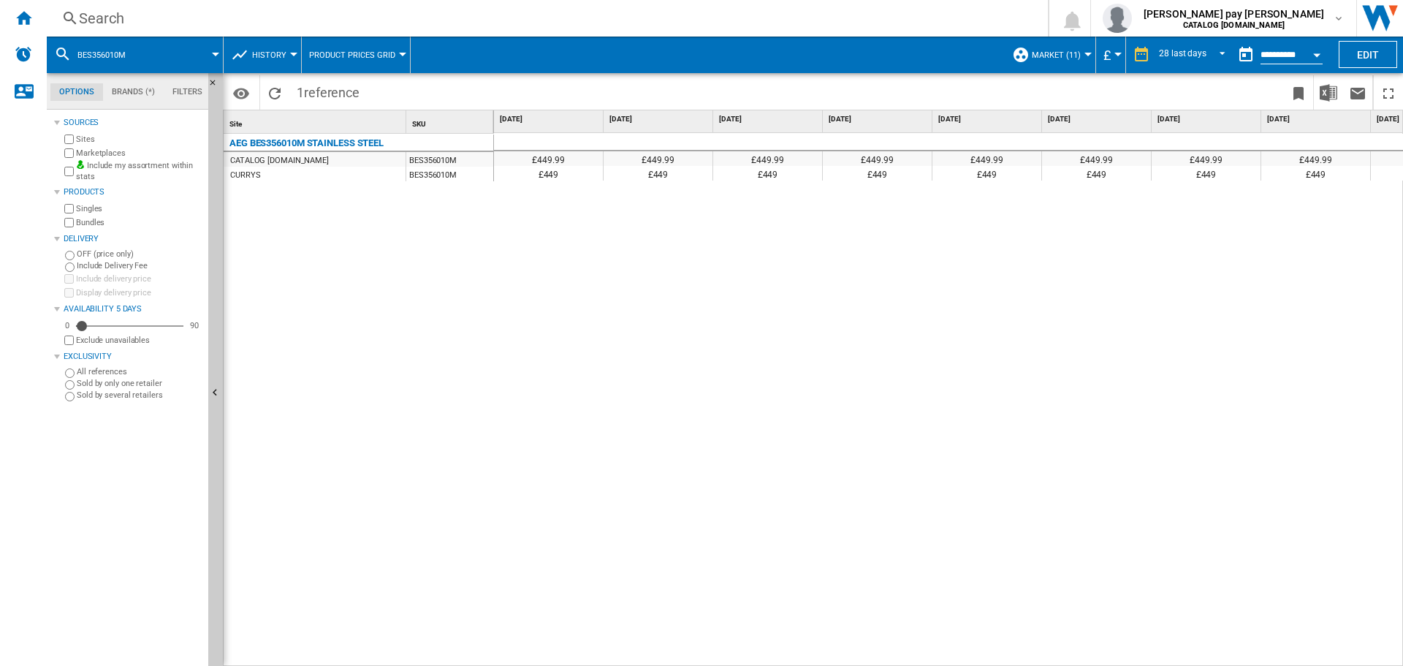
click at [615, 287] on div "£449.99 £449.99 £449.99 £449.99 £449.99 £449.99 £449.99 £449.99 £449.99 £449.99…" at bounding box center [949, 400] width 910 height 534
click at [653, 348] on div "£449.99 £449.99 £449.99 £449.99 £449.99 £449.99 £449.99 £449.99 £449.99 £449.99…" at bounding box center [949, 400] width 910 height 534
click at [183, 13] on div "Search" at bounding box center [544, 18] width 931 height 20
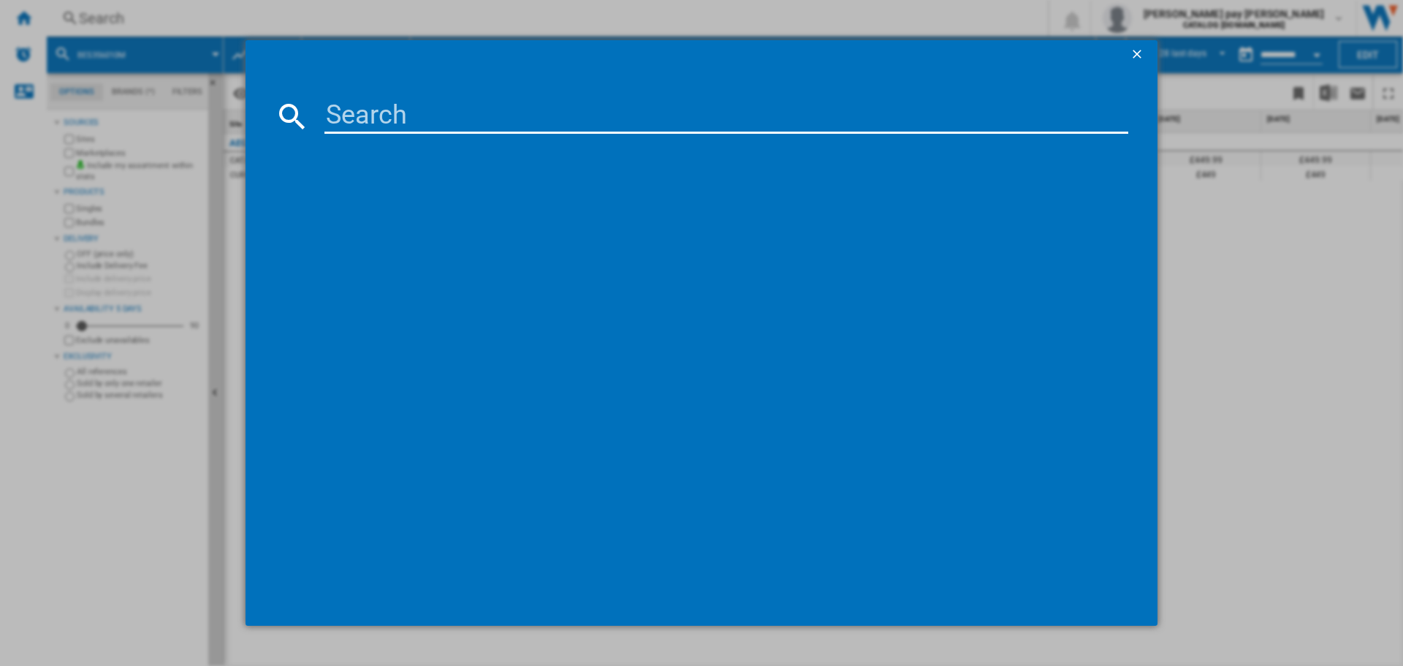
click at [428, 126] on input at bounding box center [727, 116] width 804 height 35
click at [700, 56] on ng-md-icon "getI18NText('BUTTONS.CLOSE_DIALOG')" at bounding box center [1139, 56] width 18 height 18
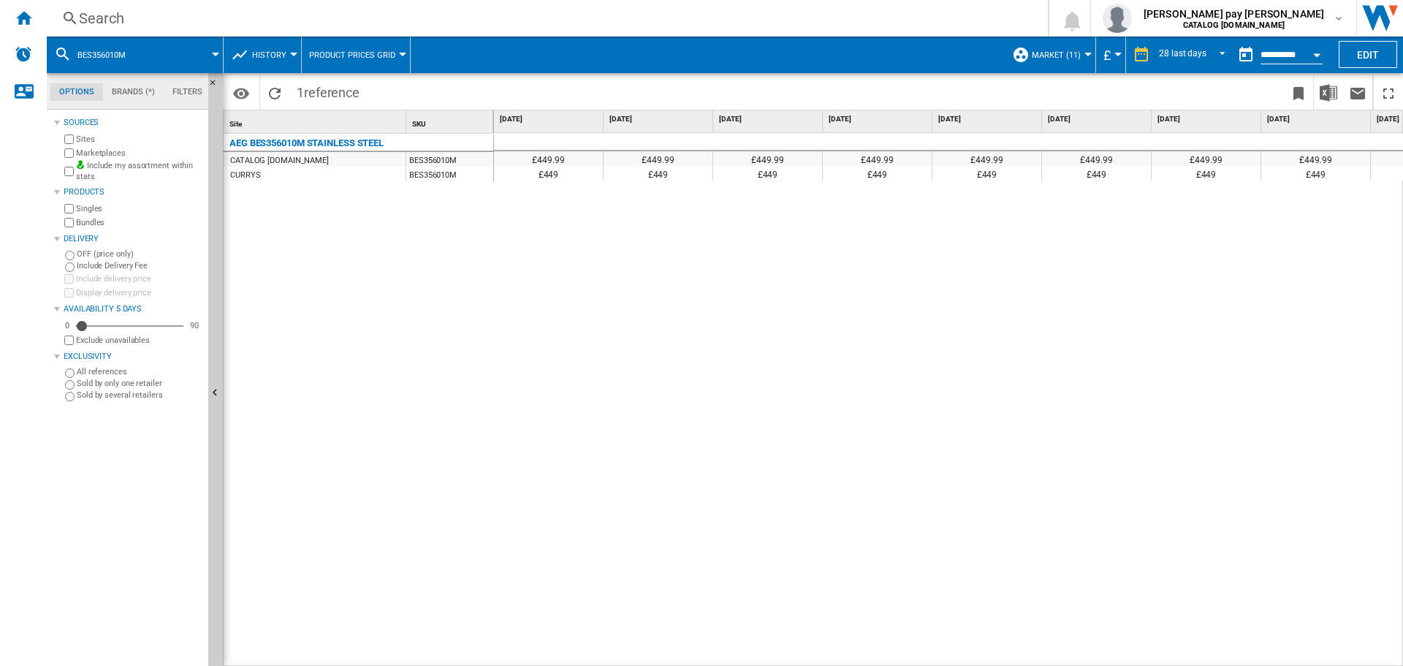
click at [700, 245] on div "£449.99 £449.99 £449.99 £449.99 £449.99 £449.99 £449.99 £449.99 £449.99 £449.99…" at bounding box center [949, 400] width 910 height 534
click at [659, 213] on div "£449.99 £449.99 £449.99 £449.99 £449.99 £449.99 £449.99 £449.99 £449.99 £449.99…" at bounding box center [949, 400] width 910 height 534
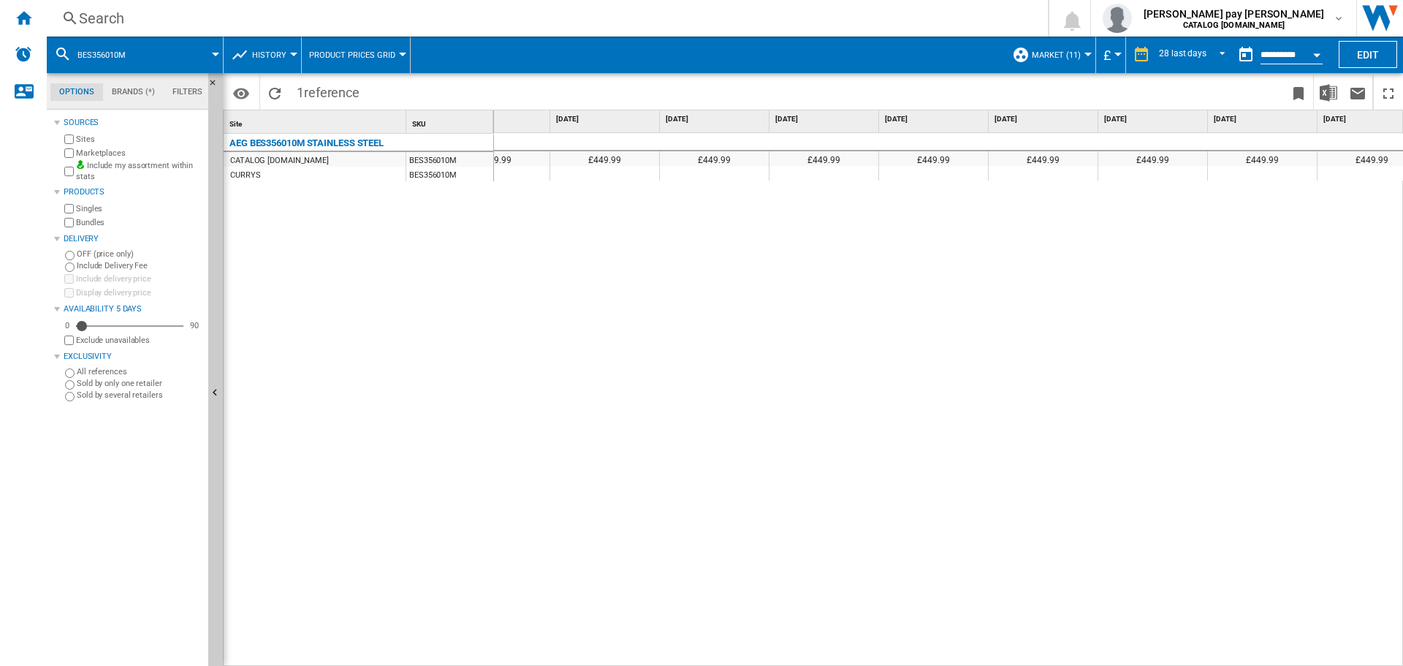
scroll to position [0, 1785]
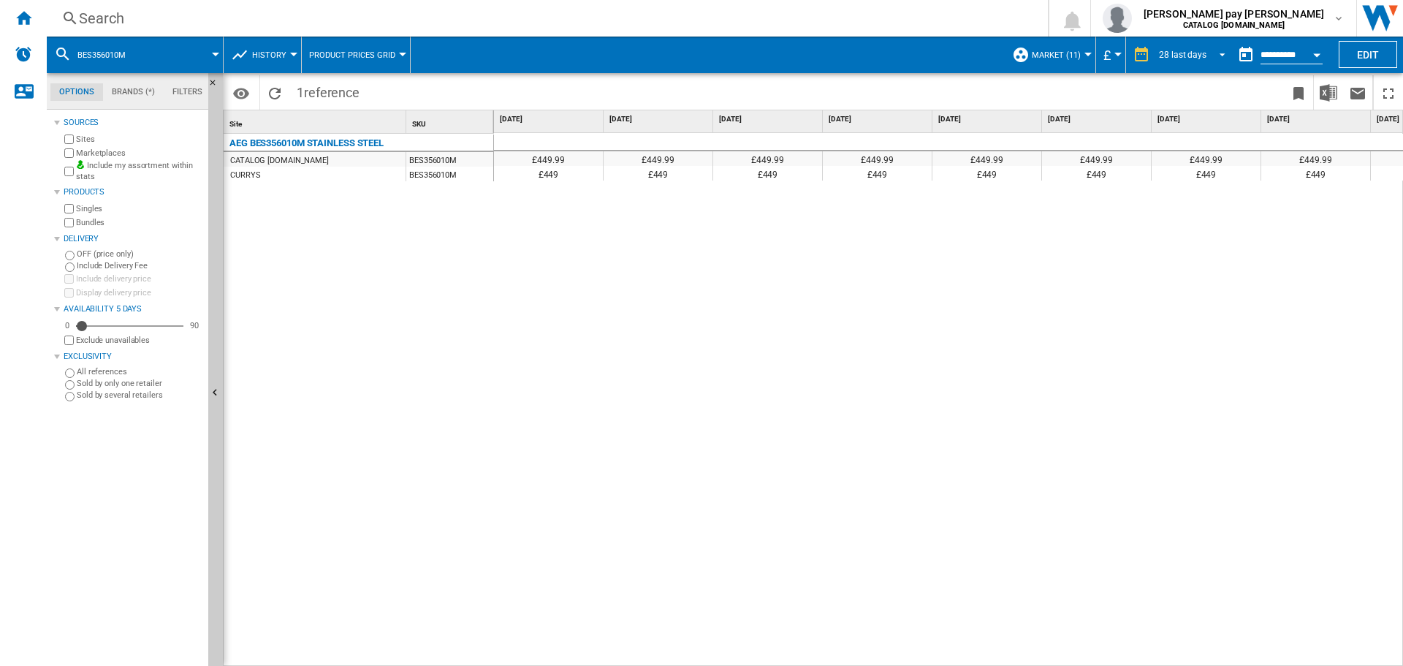
click at [700, 54] on div "28 last days" at bounding box center [1183, 55] width 48 height 10
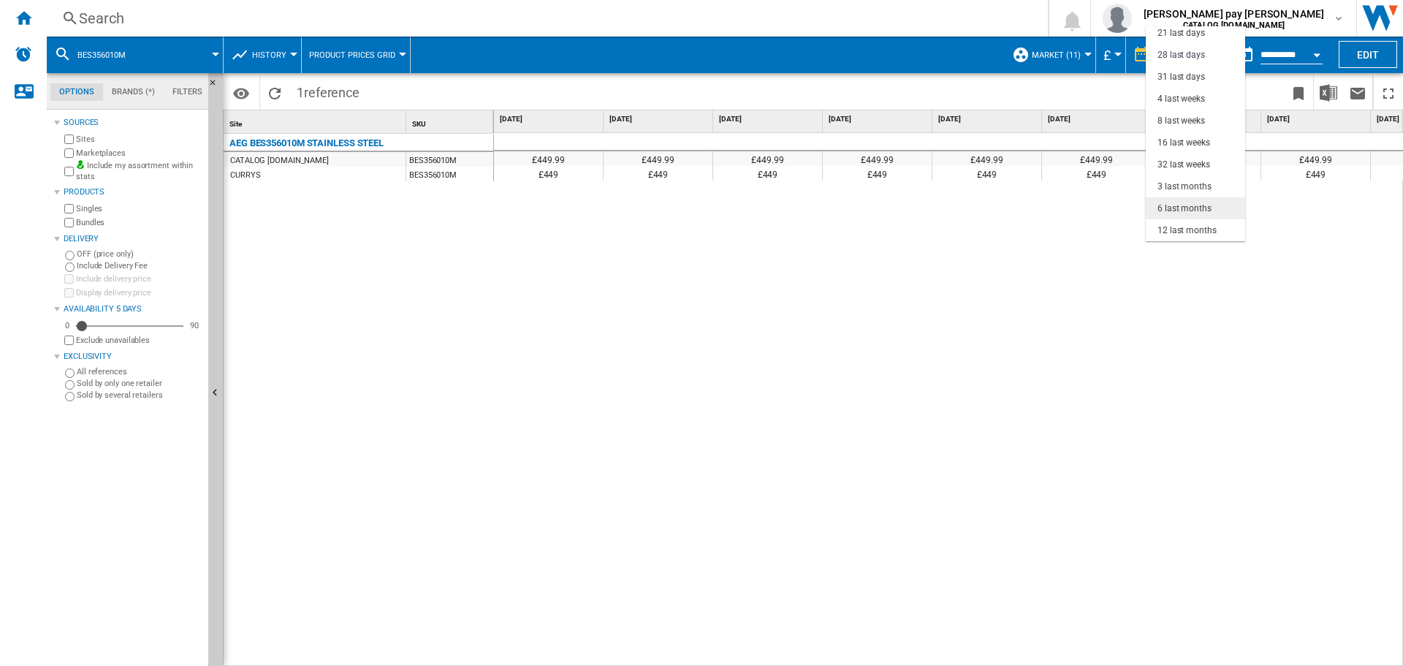
click at [700, 209] on div "6 last months" at bounding box center [1185, 208] width 54 height 12
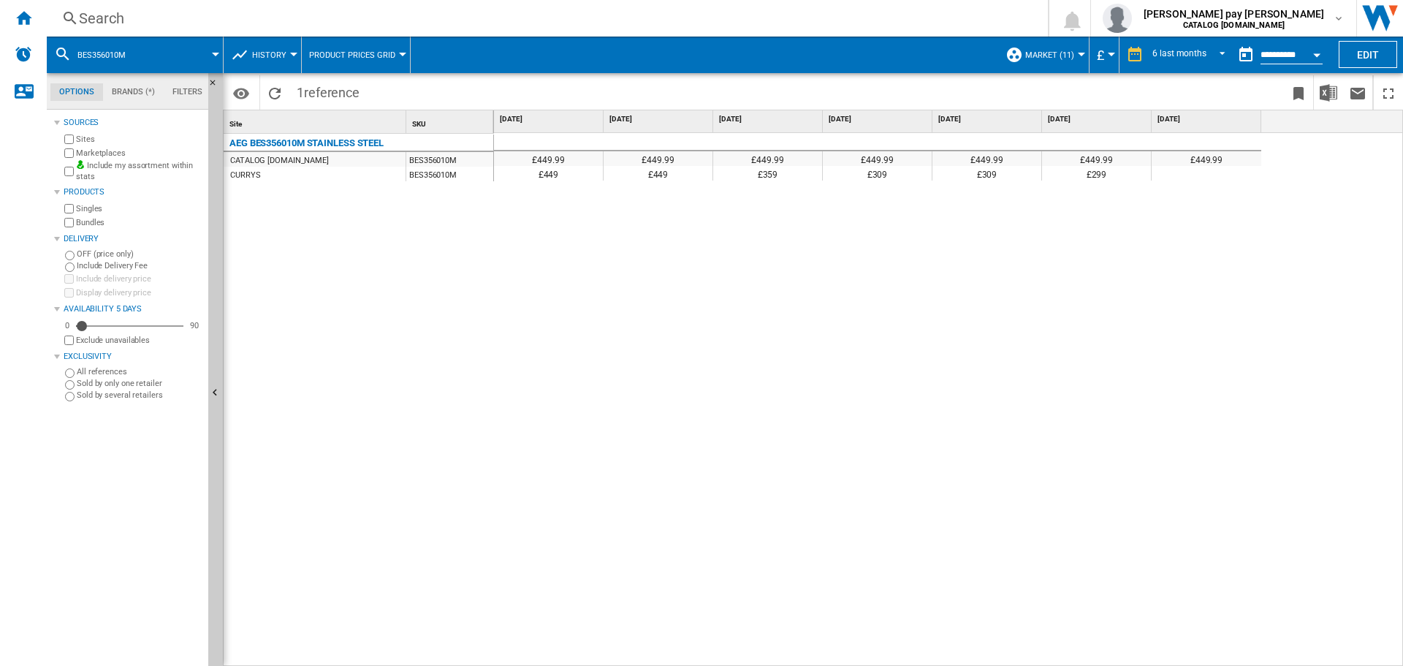
click at [700, 623] on div "£449.99 £449.99 £449.99 £449.99 £449.99 £449.99 £449.99 £449 £449 £359 £309 £30…" at bounding box center [949, 400] width 910 height 534
click at [700, 473] on div "£449.99 £449.99 £449.99 £449.99 £449.99 £449.99 £449.99 £449 £449 £359 £309 £30…" at bounding box center [949, 400] width 910 height 534
click at [700, 53] on div "6 last months" at bounding box center [1180, 55] width 54 height 10
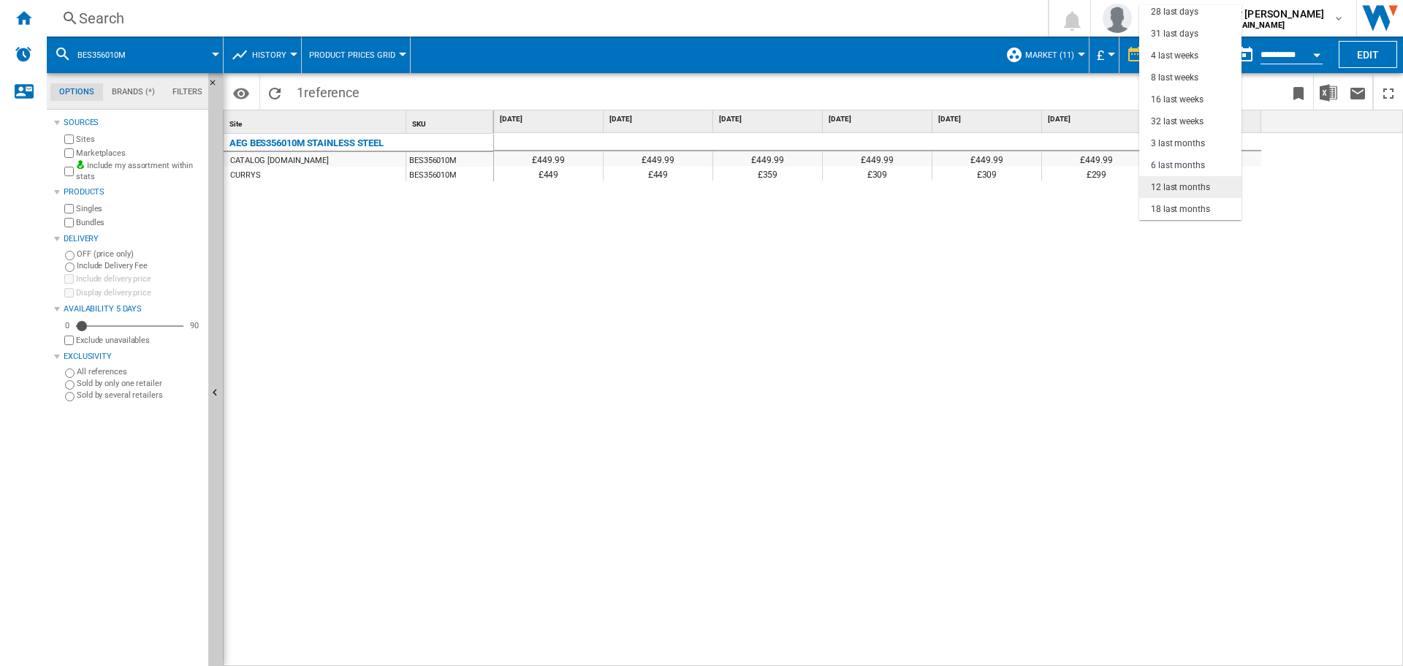
click at [700, 188] on div "12 last months" at bounding box center [1180, 187] width 59 height 12
